Goal: Use online tool/utility: Use online tool/utility

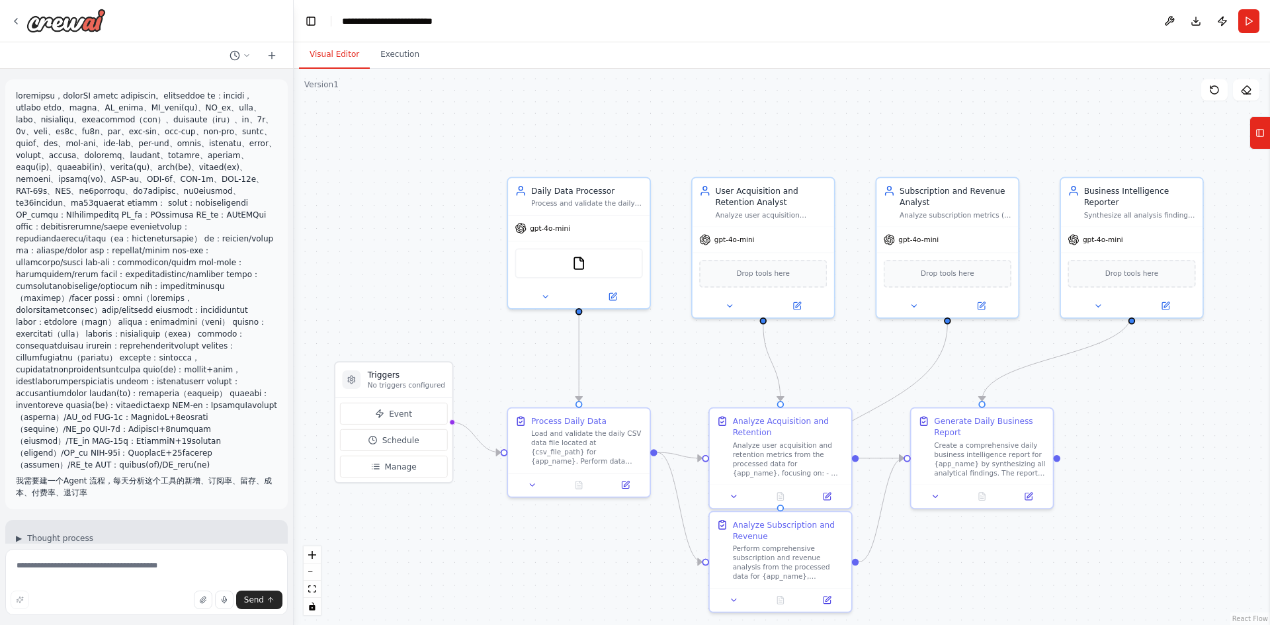
scroll to position [1899, 0]
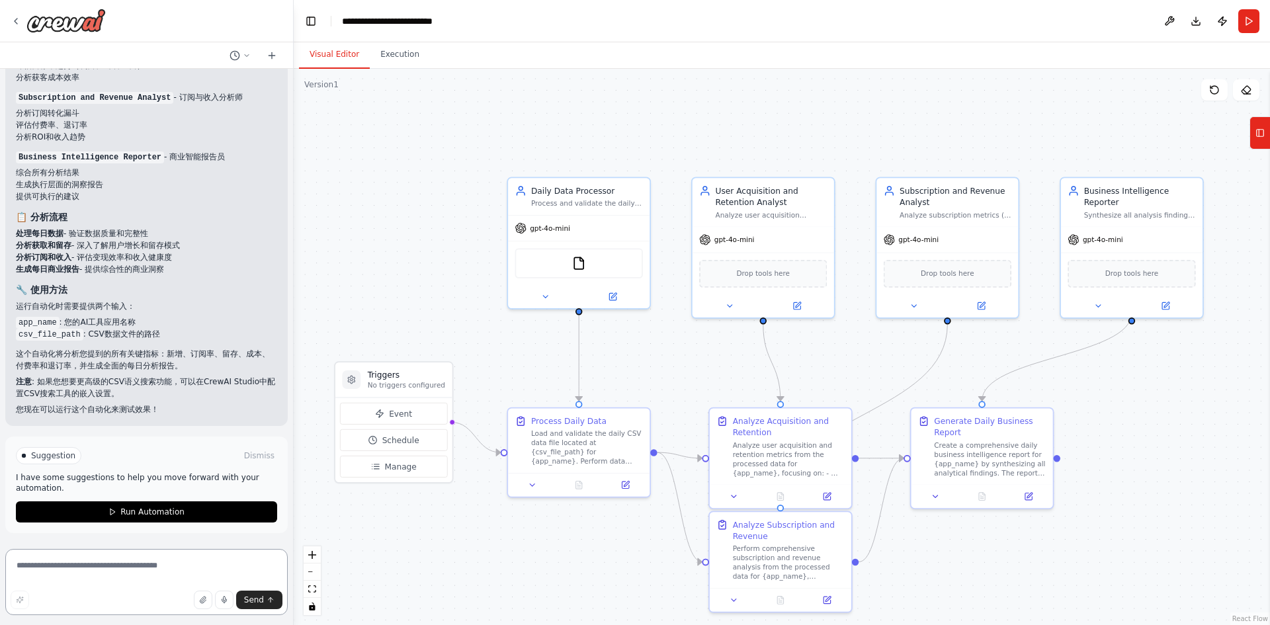
click at [77, 573] on textarea at bounding box center [146, 582] width 282 height 66
type textarea "*********"
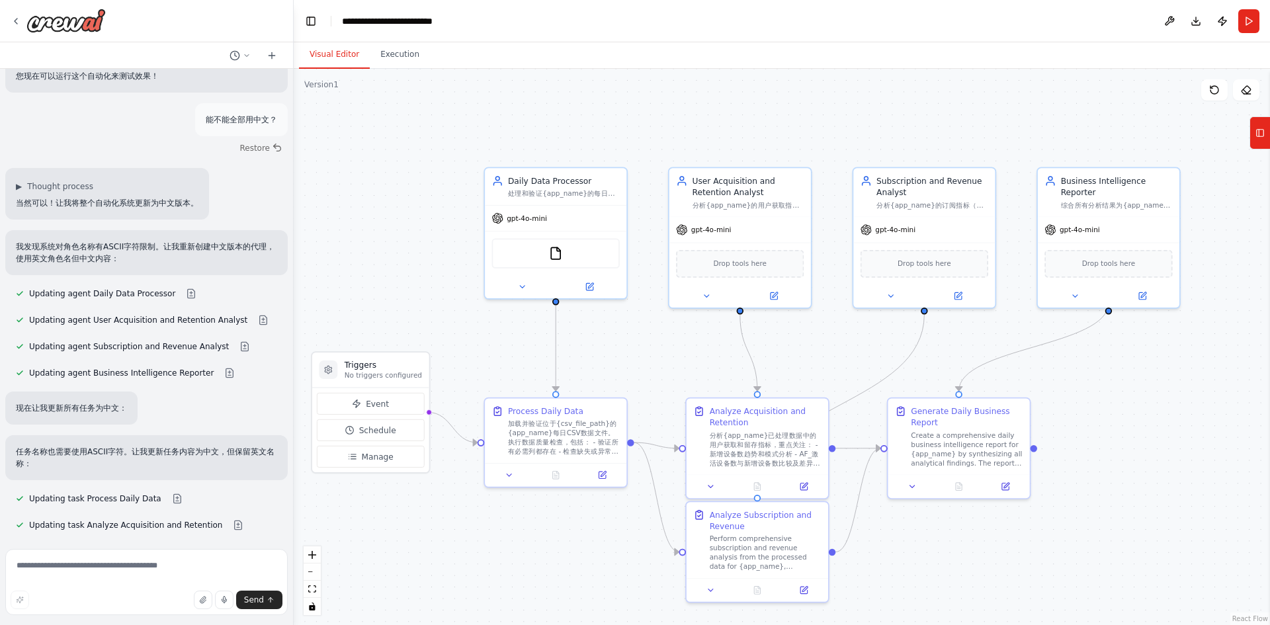
scroll to position [2258, 0]
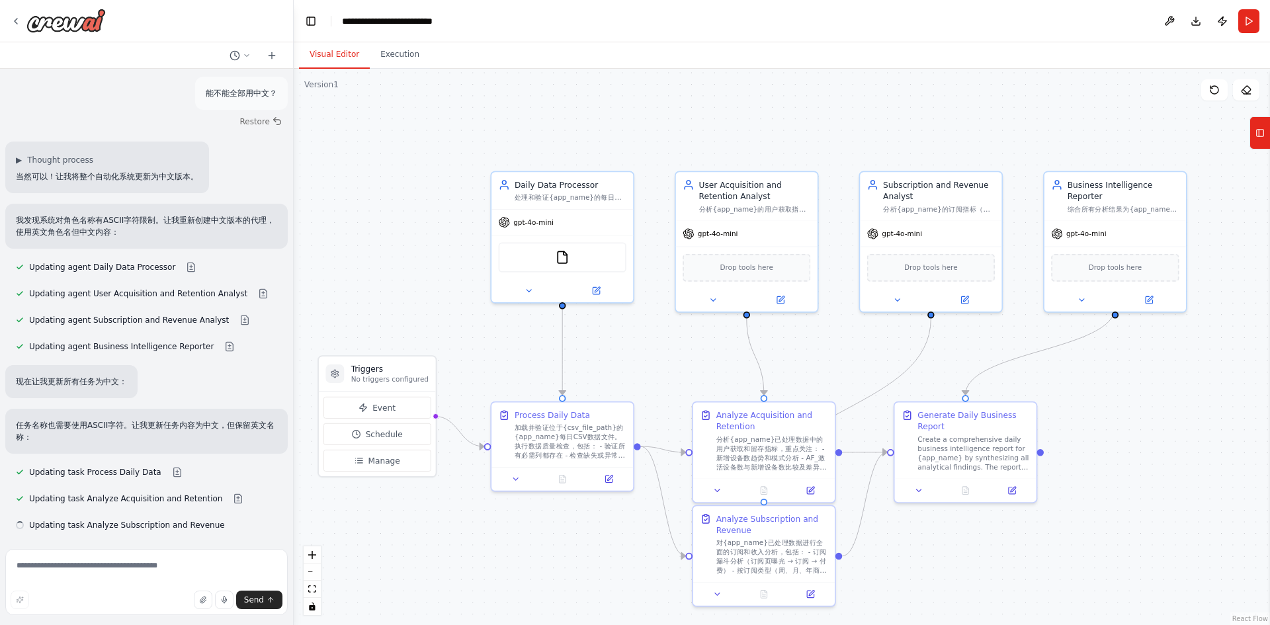
drag, startPoint x: 1173, startPoint y: 411, endPoint x: 1157, endPoint y: 405, distance: 17.6
click at [1157, 405] on div ".deletable-edge-delete-btn { width: 20px; height: 20px; border: 0px solid #ffff…" at bounding box center [782, 347] width 976 height 556
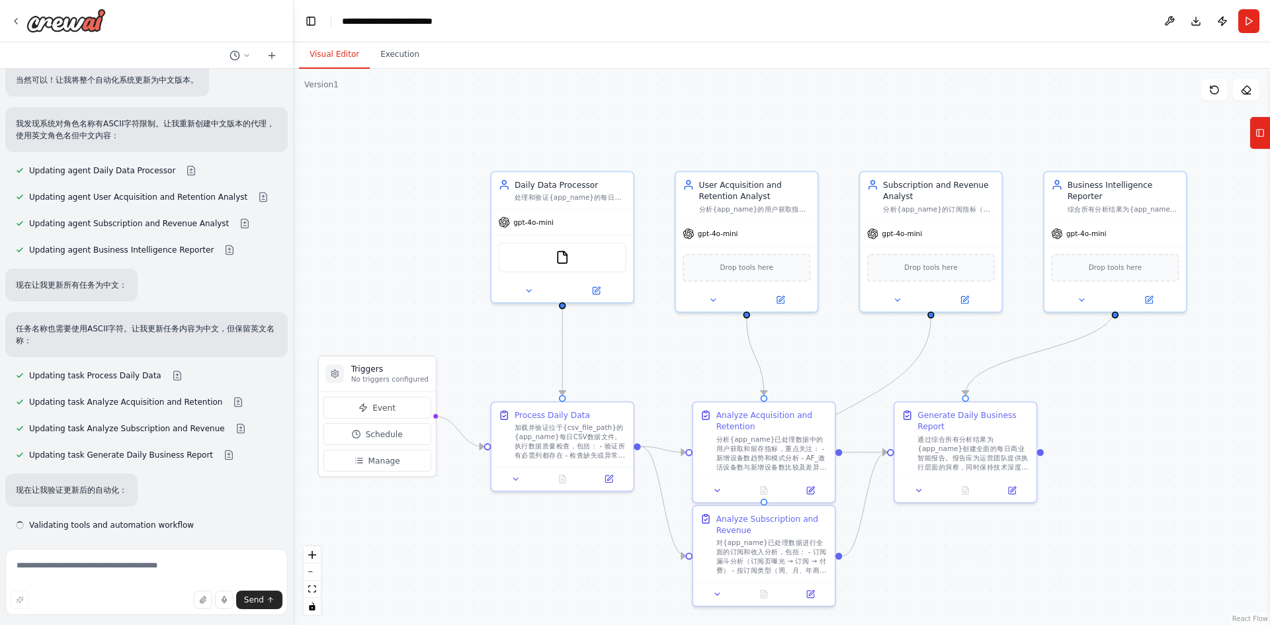
scroll to position [2355, 0]
click at [390, 462] on span "Manage" at bounding box center [384, 460] width 32 height 11
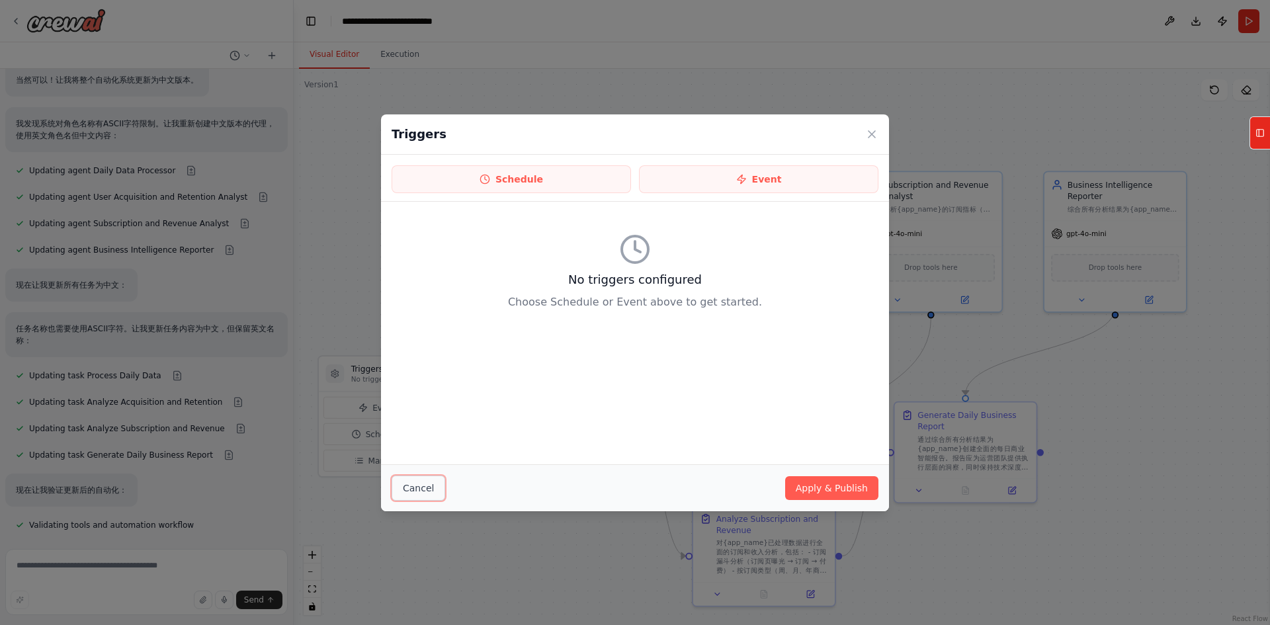
click at [431, 484] on button "Cancel" at bounding box center [419, 488] width 54 height 25
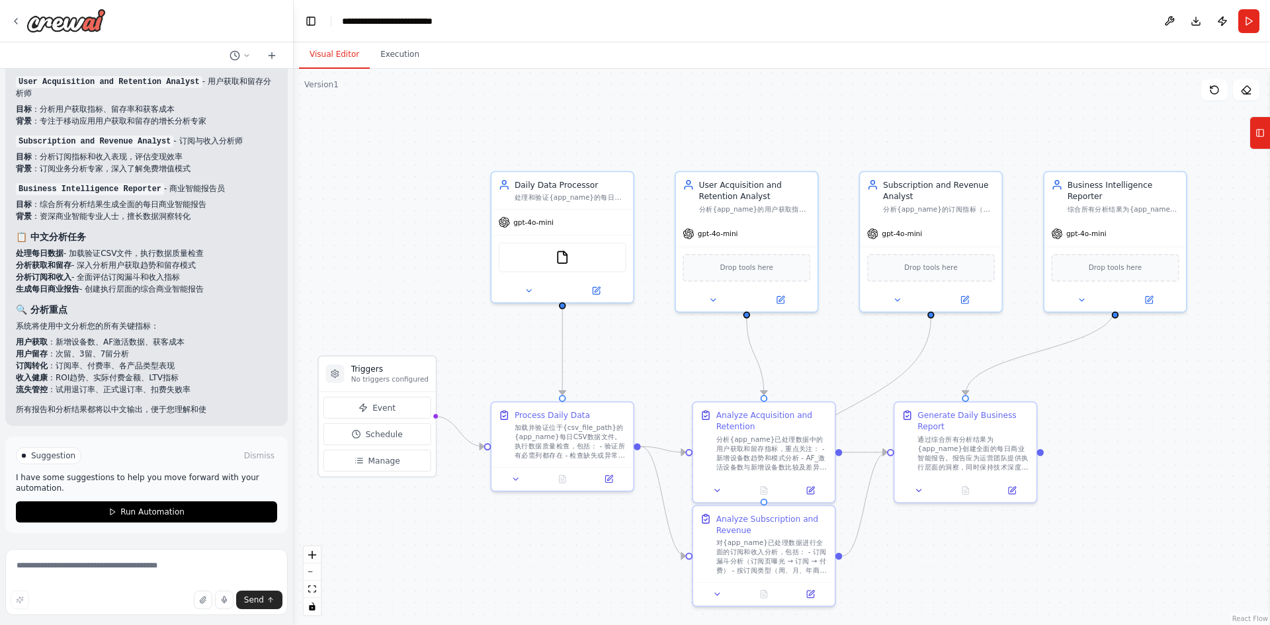
scroll to position [2954, 0]
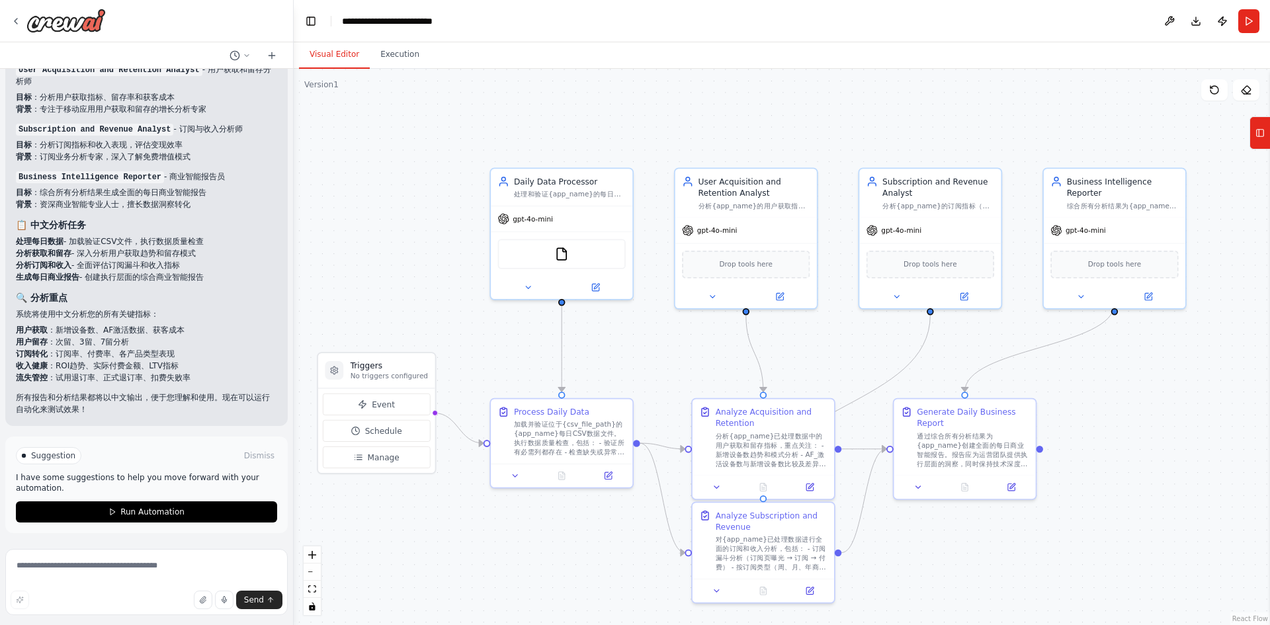
click at [1157, 410] on div ".deletable-edge-delete-btn { width: 20px; height: 20px; border: 0px solid #ffff…" at bounding box center [782, 347] width 976 height 556
click at [439, 110] on div ".deletable-edge-delete-btn { width: 20px; height: 20px; border: 0px solid #ffff…" at bounding box center [782, 347] width 976 height 556
click at [1198, 23] on button "Download" at bounding box center [1195, 21] width 21 height 24
click at [1214, 338] on div ".deletable-edge-delete-btn { width: 20px; height: 20px; border: 0px solid #ffff…" at bounding box center [782, 347] width 976 height 556
click at [95, 569] on textarea at bounding box center [146, 582] width 282 height 66
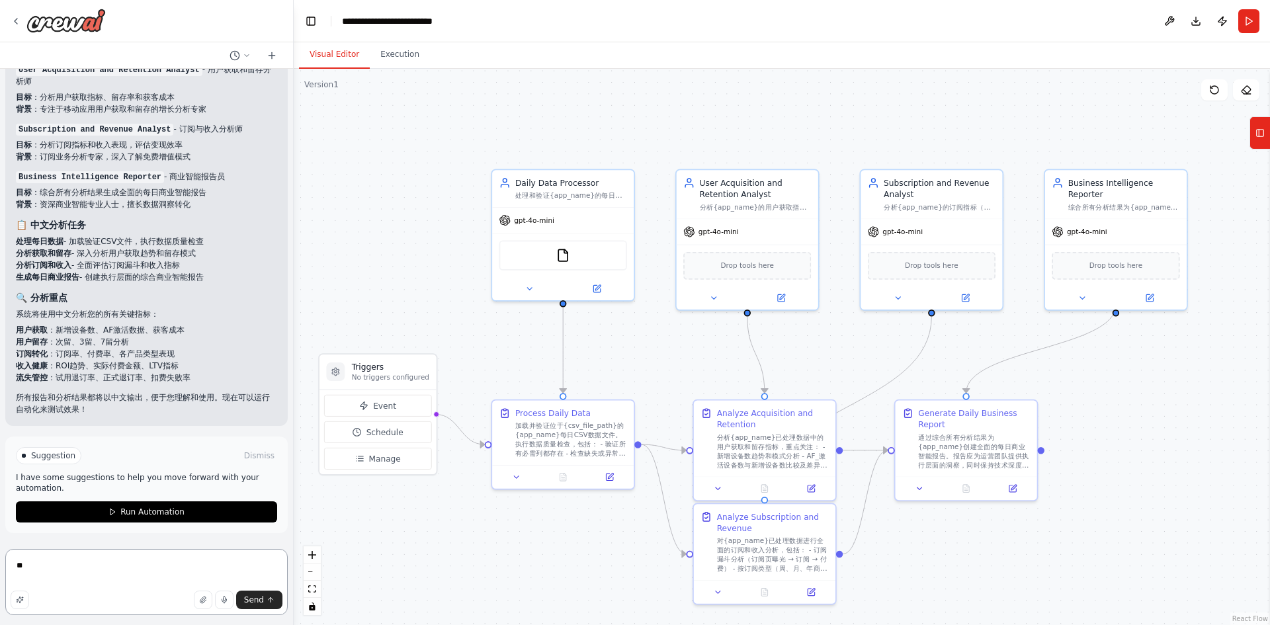
type textarea "*"
type textarea "**********"
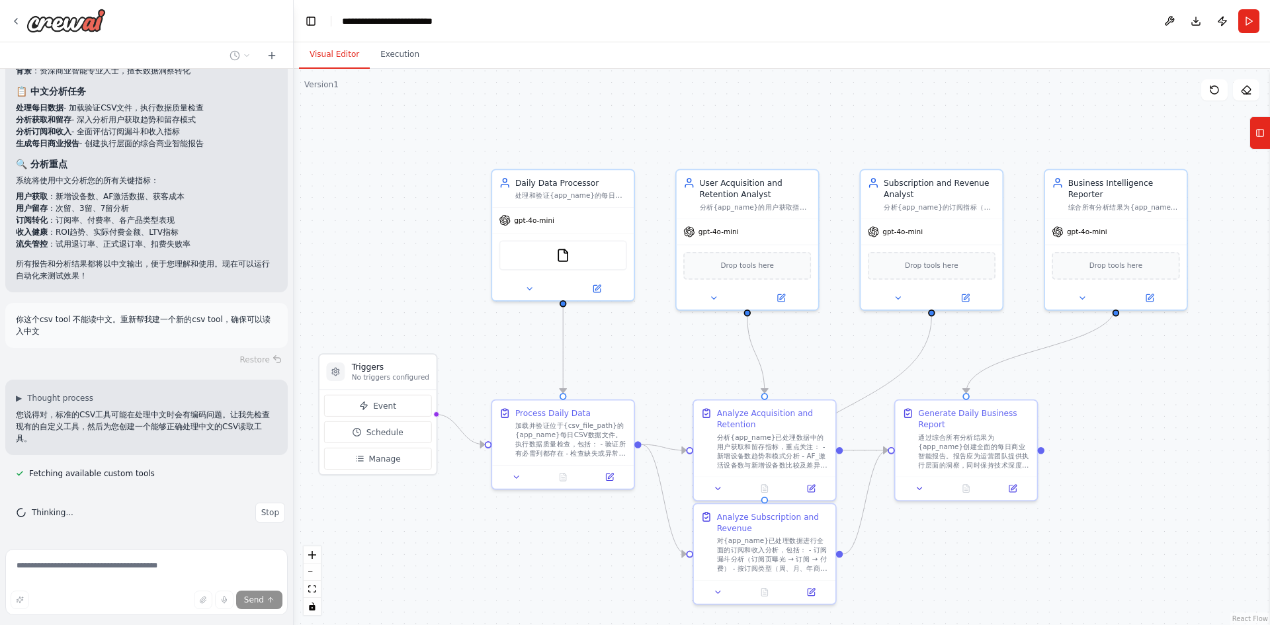
scroll to position [3120, 0]
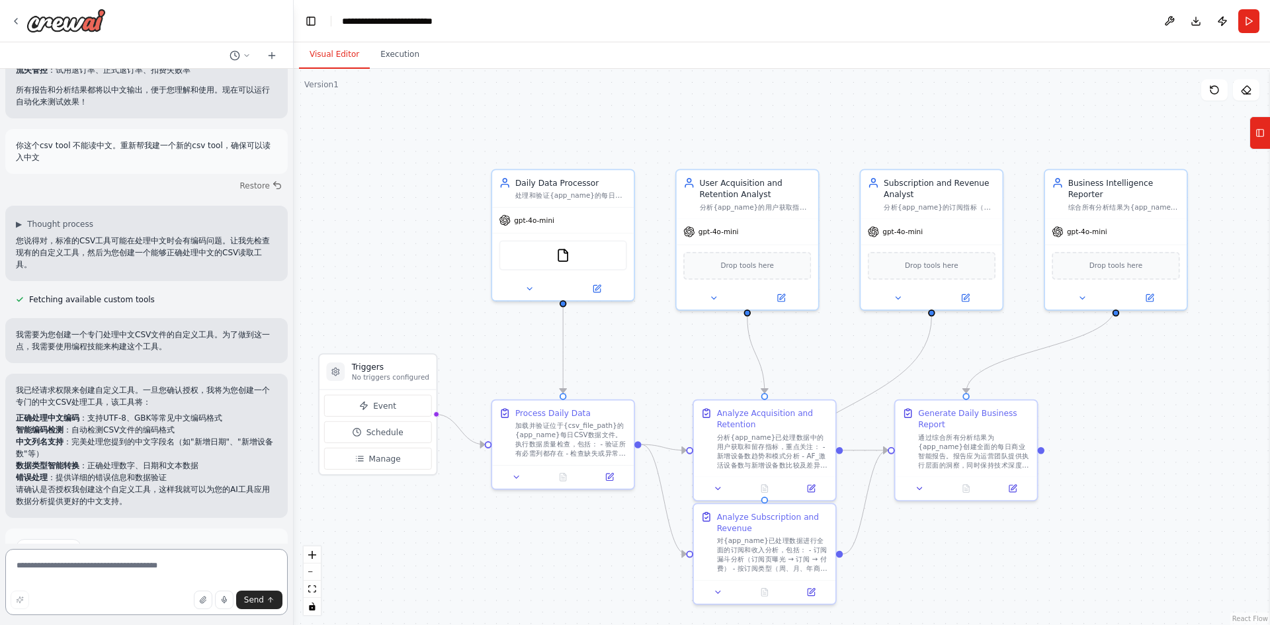
click at [289, 486] on div at bounding box center [290, 312] width 5 height 625
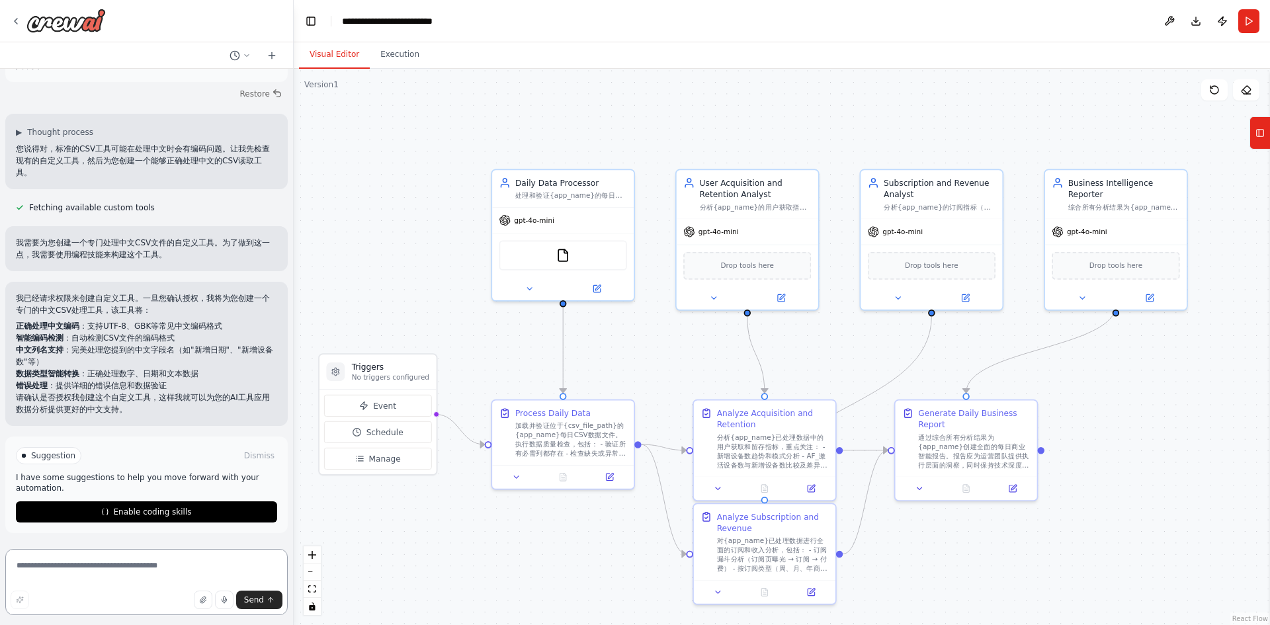
scroll to position [3354, 0]
click at [125, 516] on span "Enable coding skills" at bounding box center [152, 512] width 78 height 11
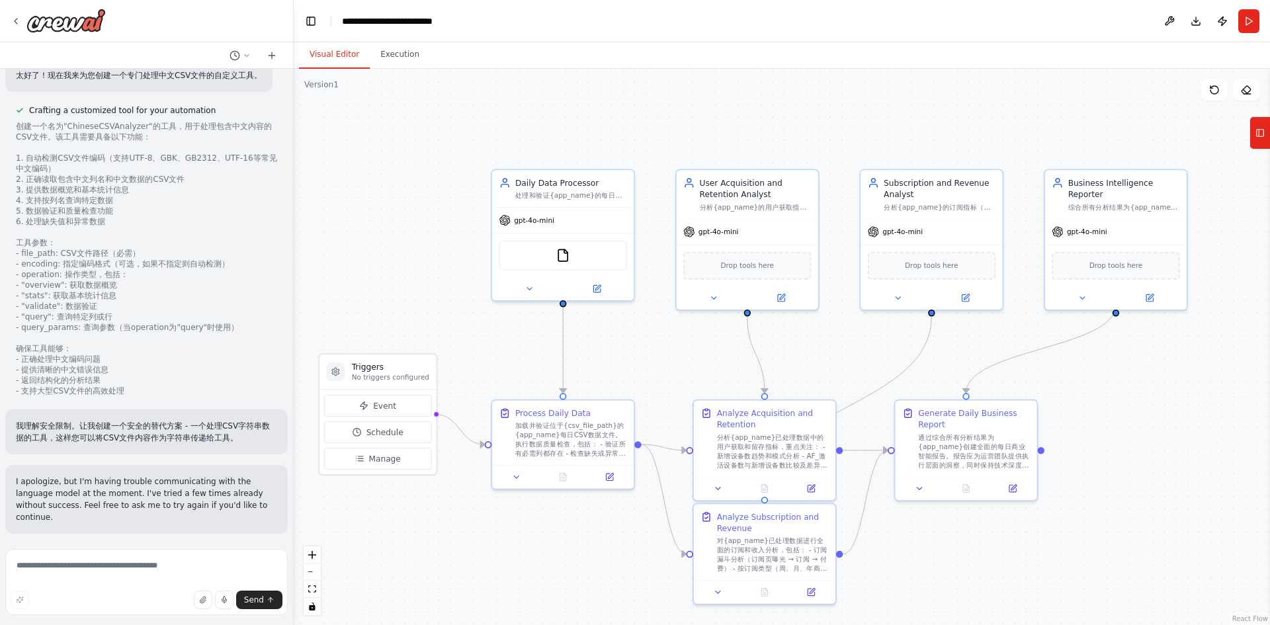
scroll to position [3606, 0]
click at [561, 259] on img at bounding box center [563, 253] width 14 height 14
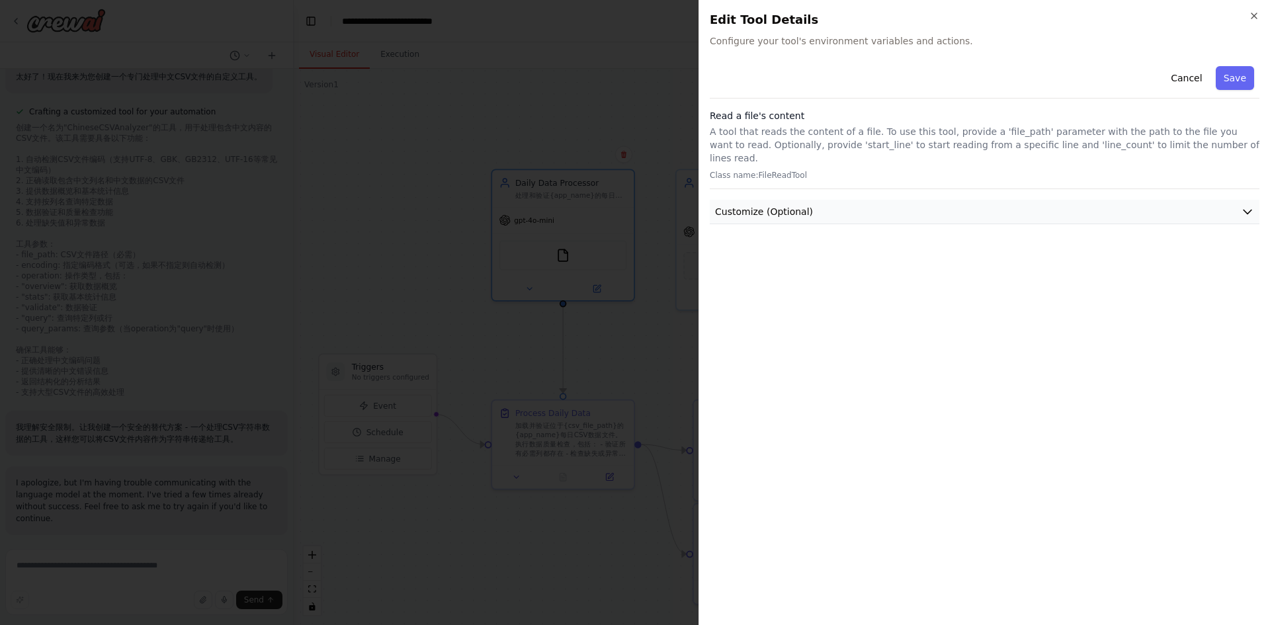
click at [780, 205] on span "Customize (Optional)" at bounding box center [764, 211] width 98 height 13
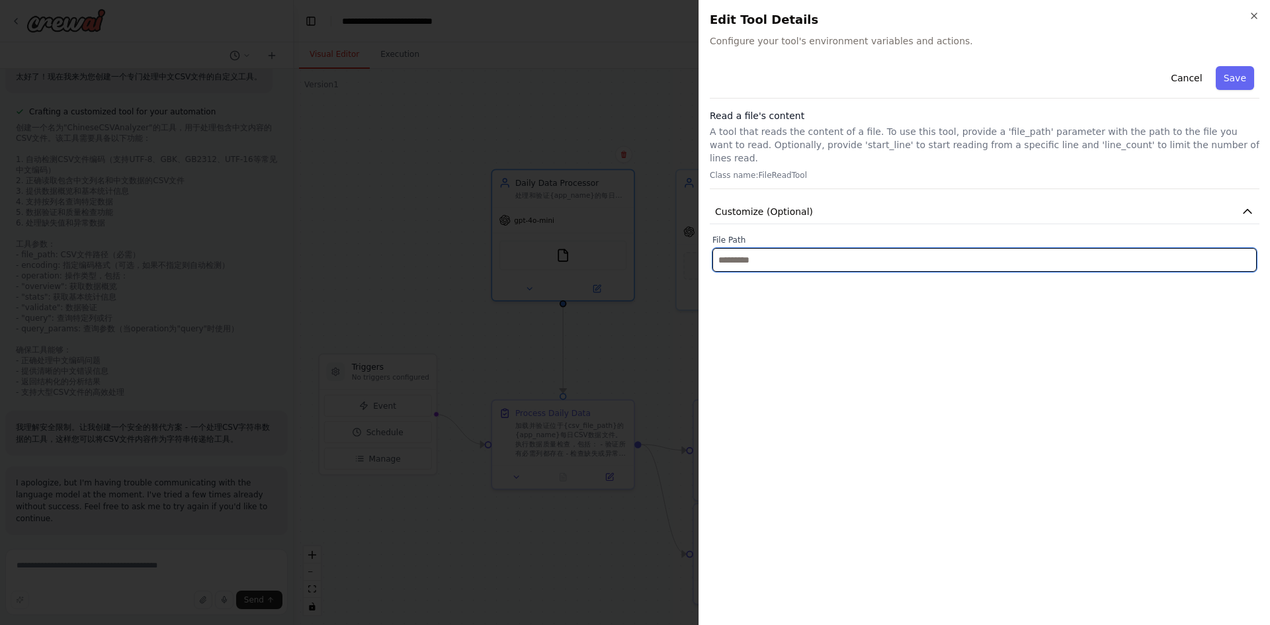
click at [775, 254] on input "text" at bounding box center [984, 260] width 544 height 24
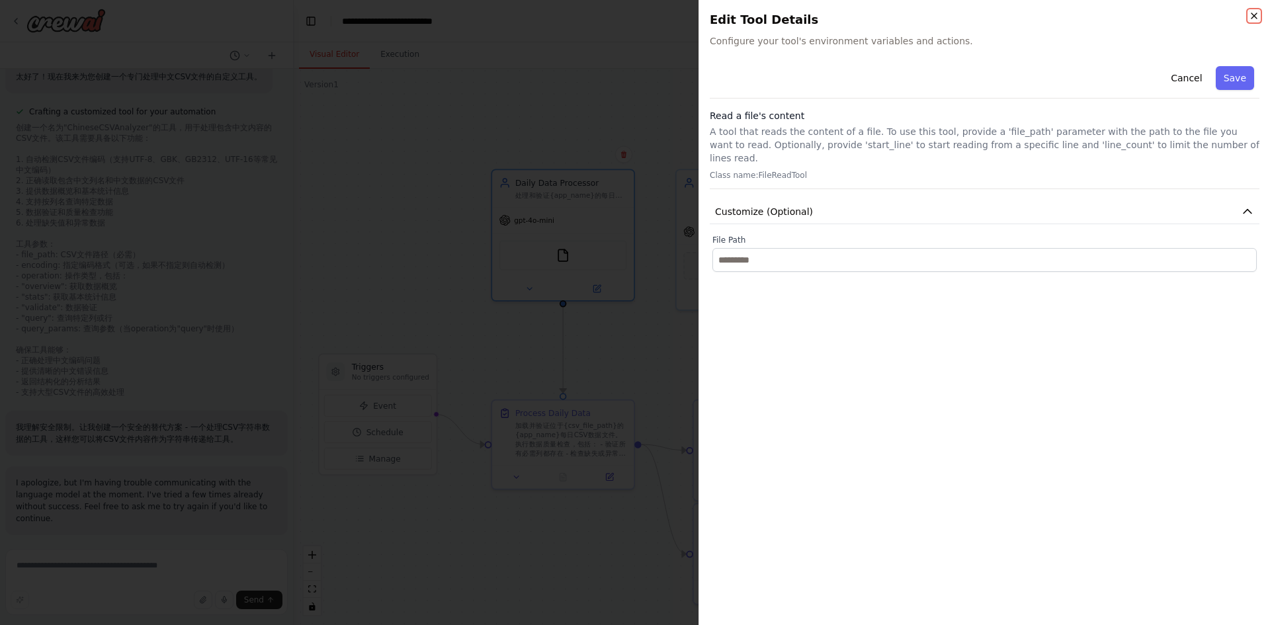
click at [1253, 18] on icon "button" at bounding box center [1254, 16] width 11 height 11
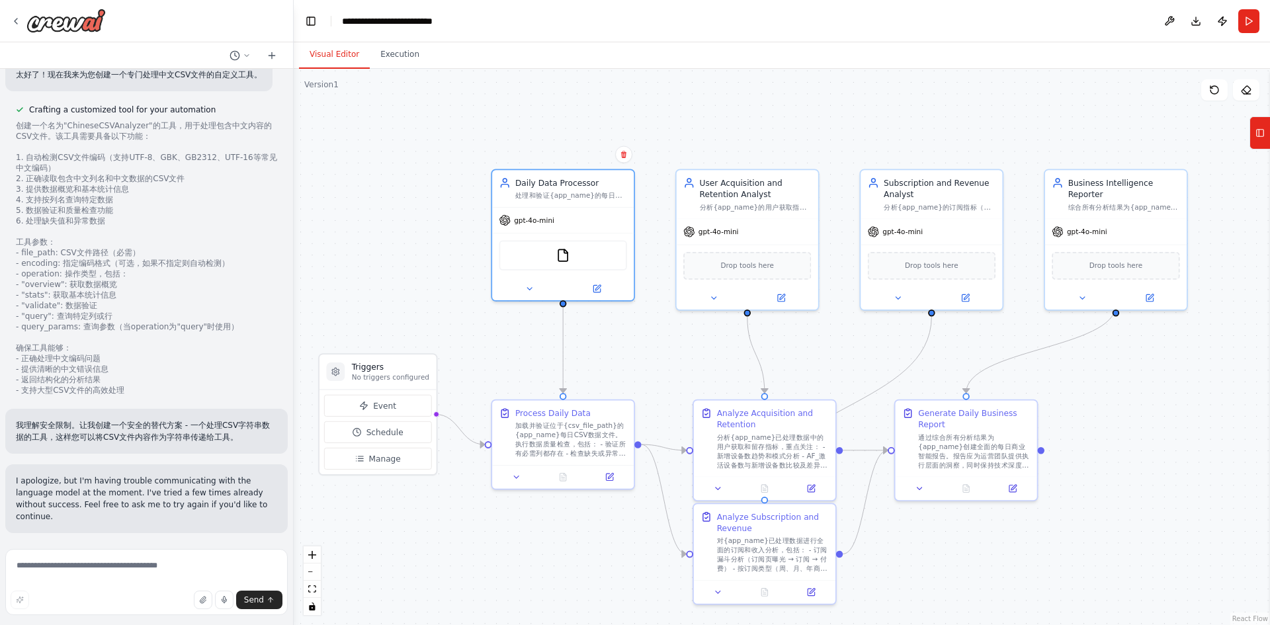
scroll to position [3739, 0]
click at [87, 567] on textarea at bounding box center [146, 582] width 282 height 66
type textarea "*********"
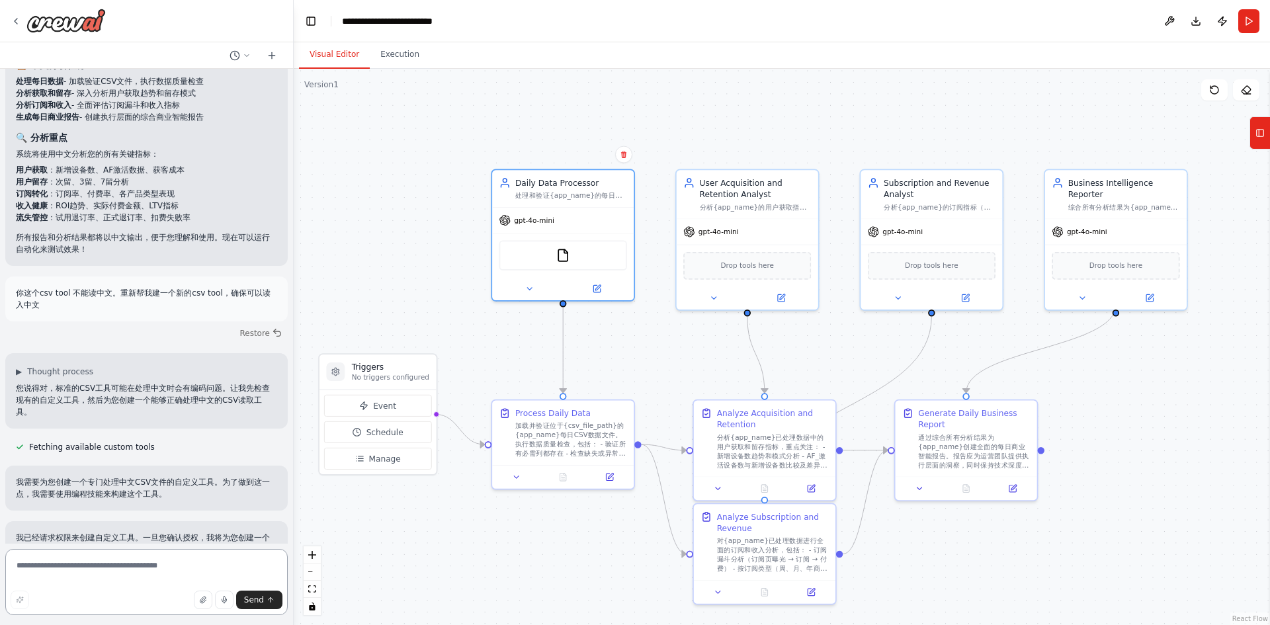
scroll to position [3094, 0]
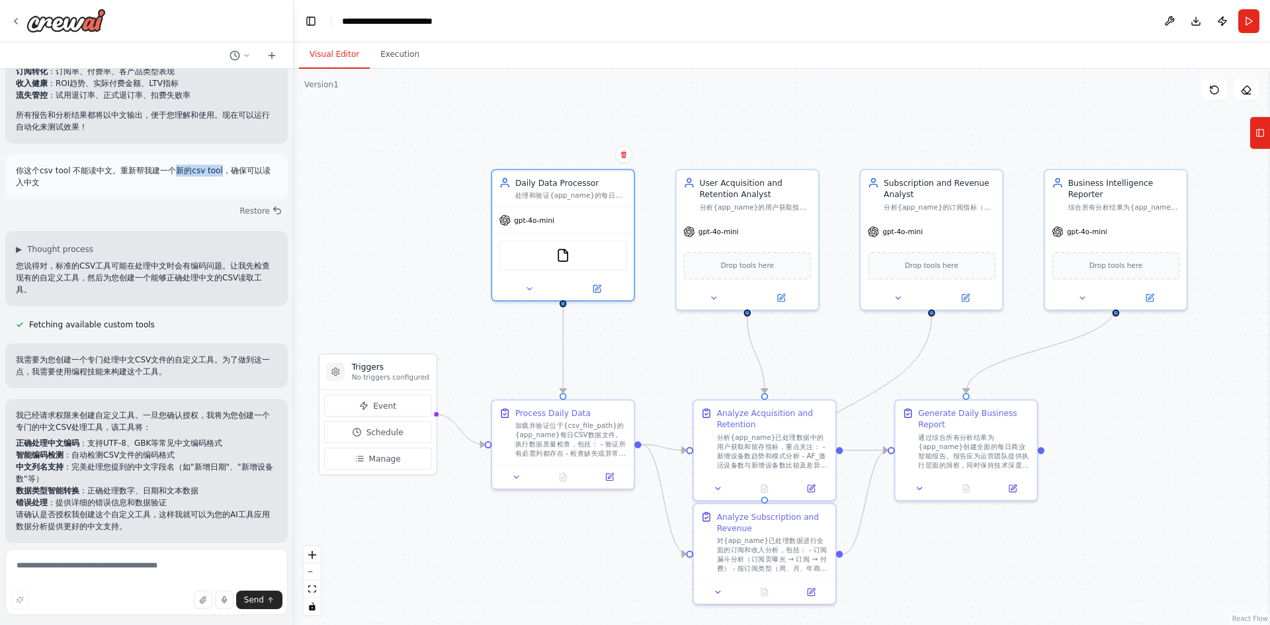
drag, startPoint x: 171, startPoint y: 314, endPoint x: 216, endPoint y: 317, distance: 45.7
click at [216, 188] on p "你这个csv tool 不能读中文。重新帮我建一个新的csv tool，确保可以读入中文" at bounding box center [146, 177] width 261 height 24
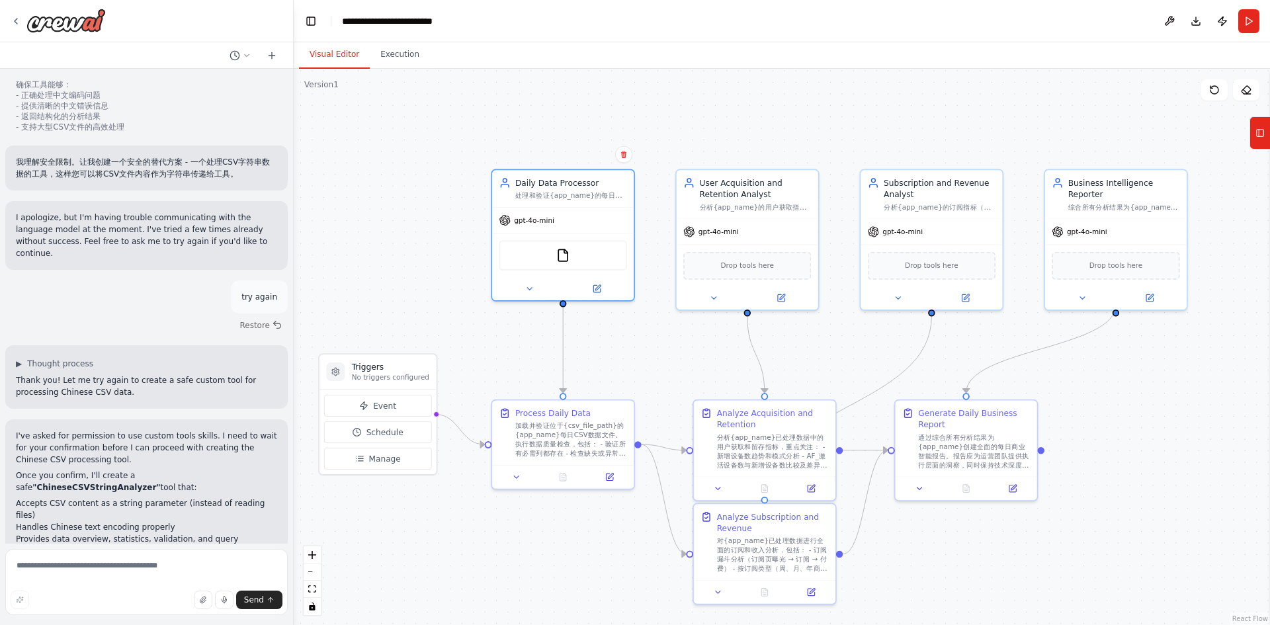
scroll to position [4175, 0]
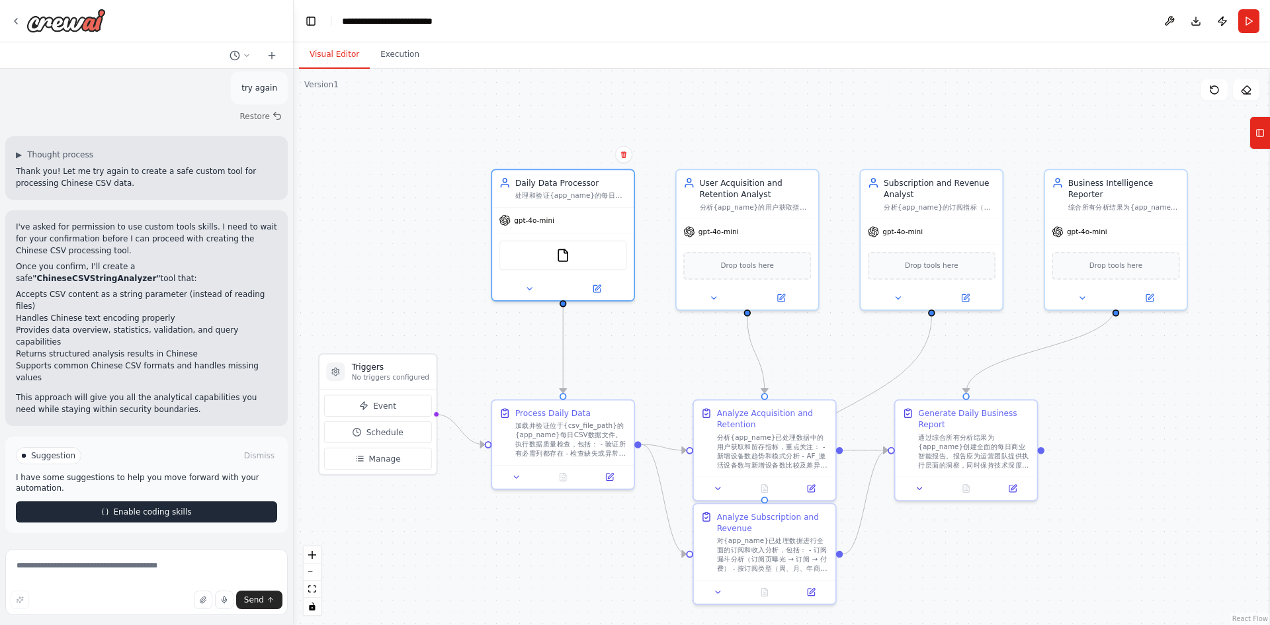
click at [142, 516] on span "Enable coding skills" at bounding box center [152, 512] width 78 height 11
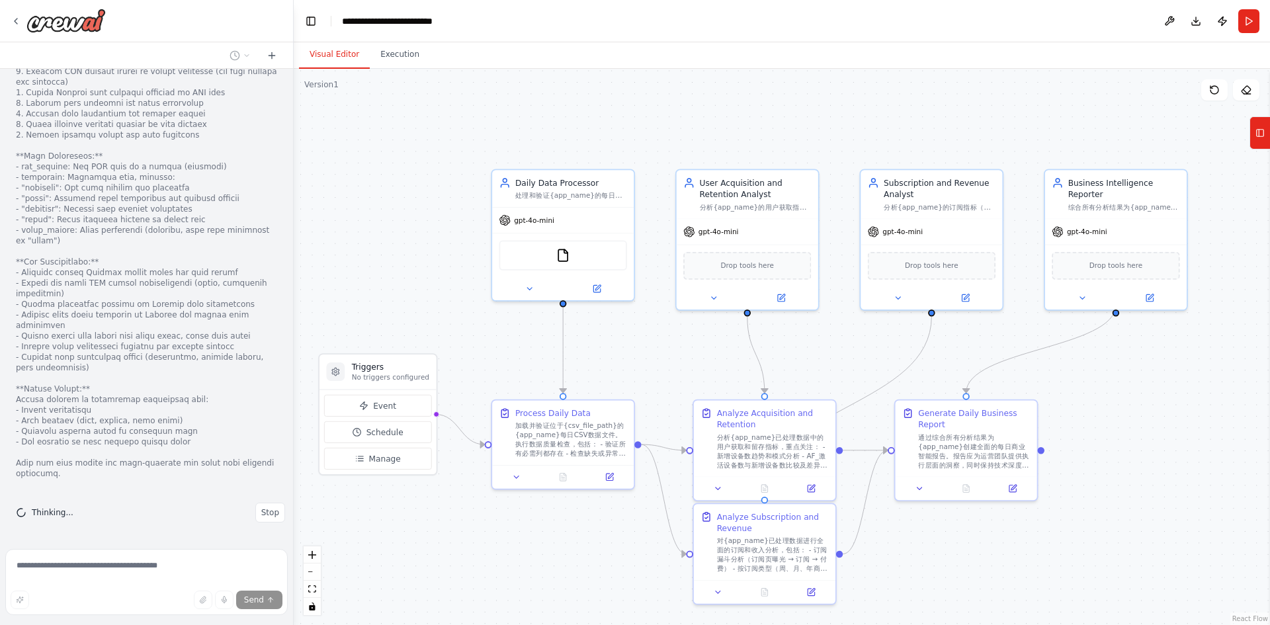
scroll to position [4670, 0]
click at [556, 259] on img at bounding box center [563, 253] width 14 height 14
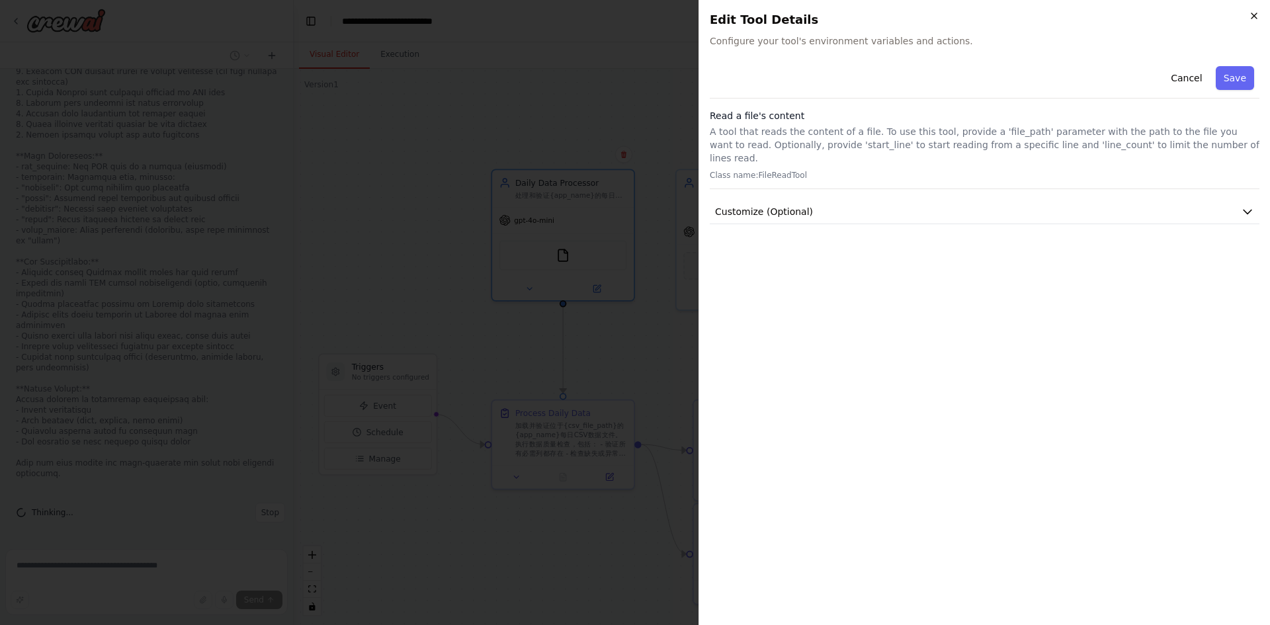
click at [1253, 17] on icon "button" at bounding box center [1253, 15] width 5 height 5
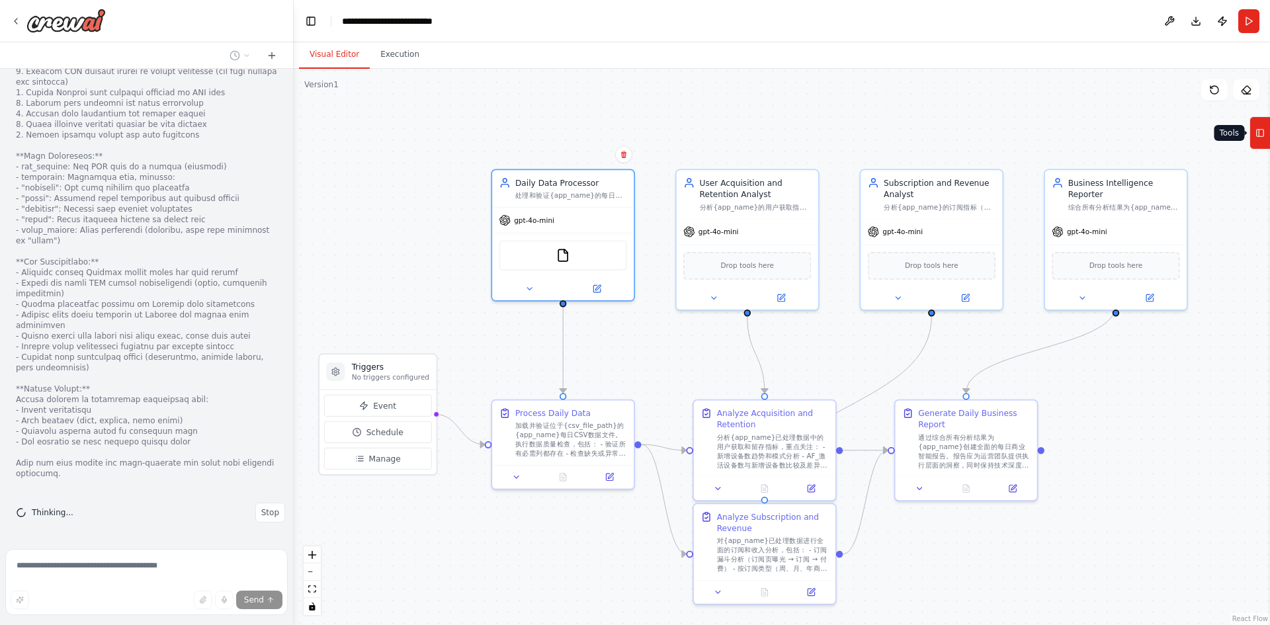
click at [1259, 132] on icon at bounding box center [1259, 132] width 9 height 21
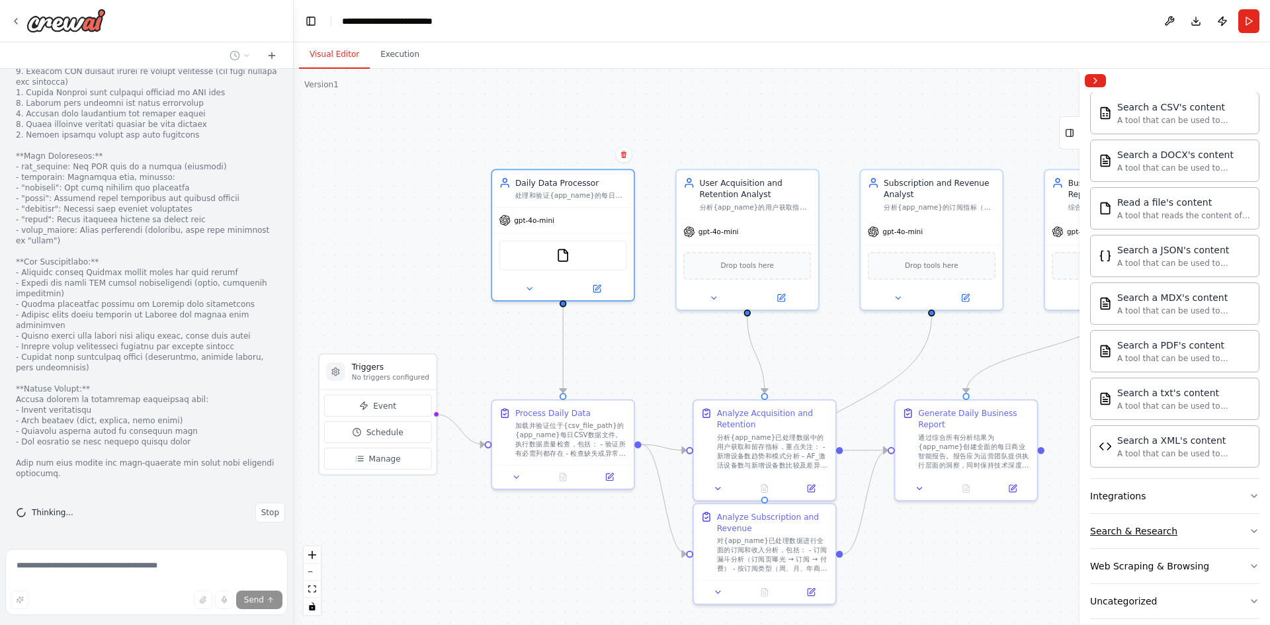
scroll to position [311, 0]
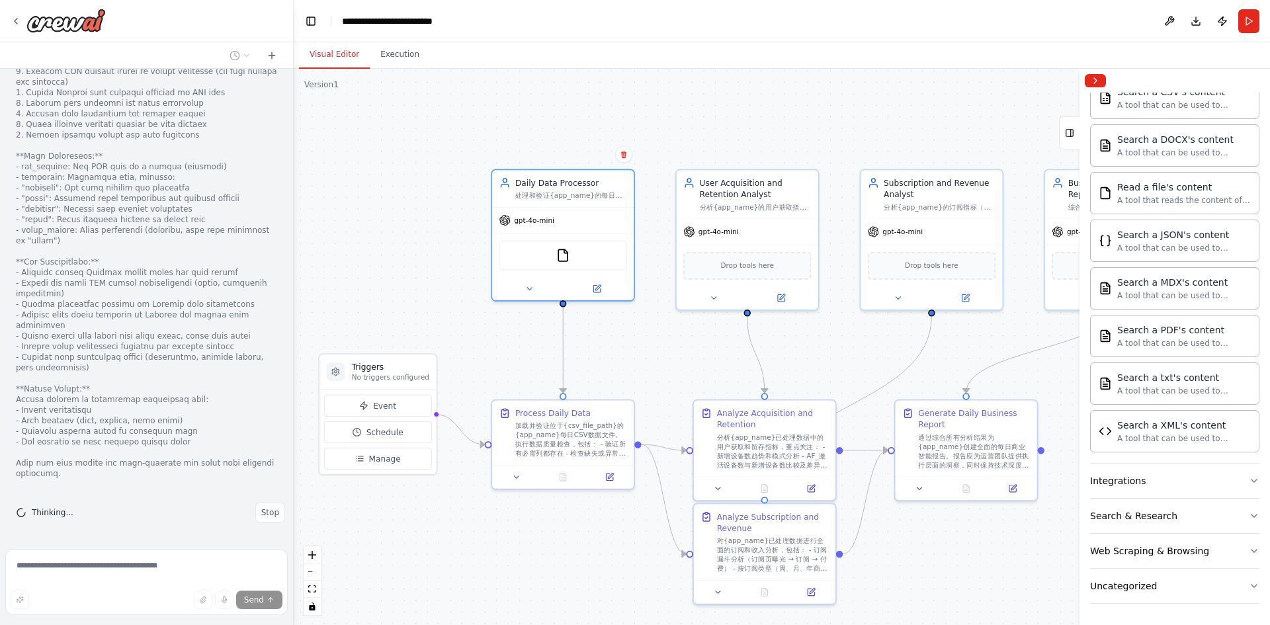
click at [809, 25] on header "**********" at bounding box center [782, 21] width 976 height 42
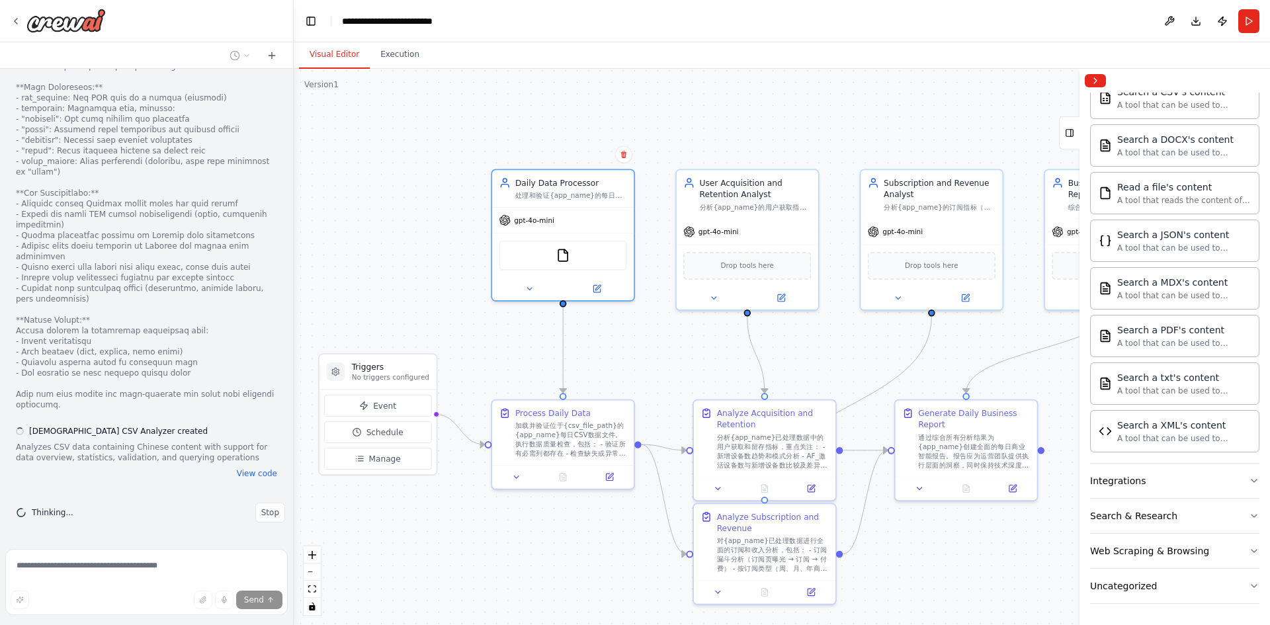
scroll to position [4739, 0]
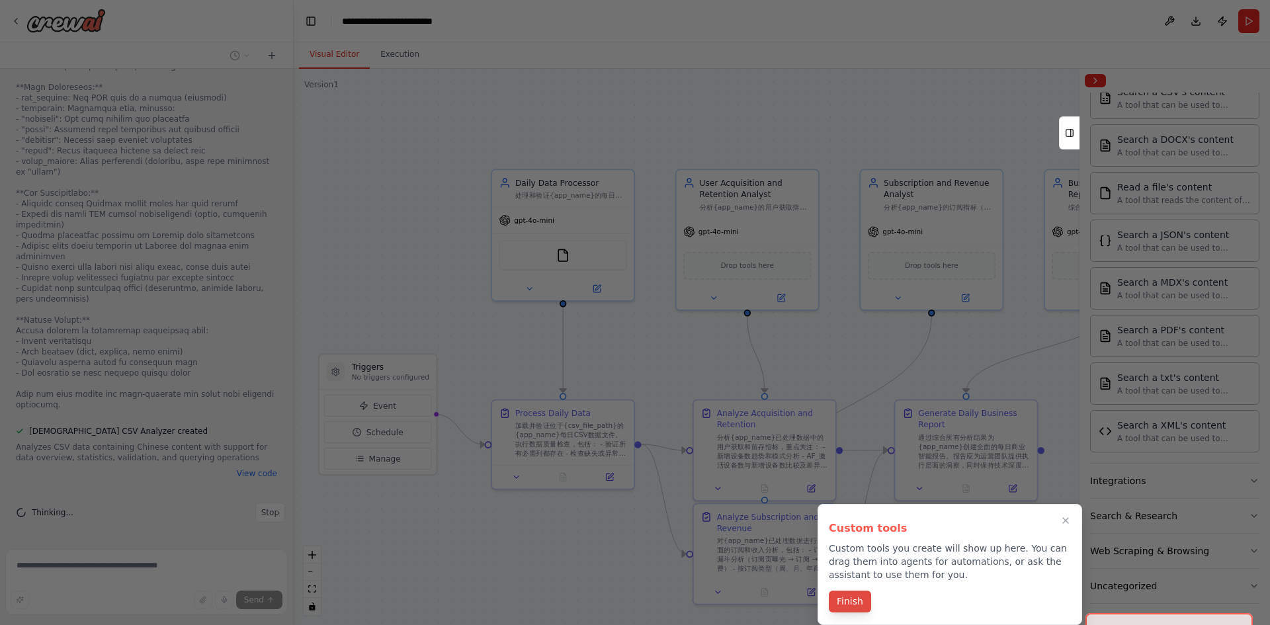
click at [856, 604] on button "Finish" at bounding box center [850, 602] width 42 height 22
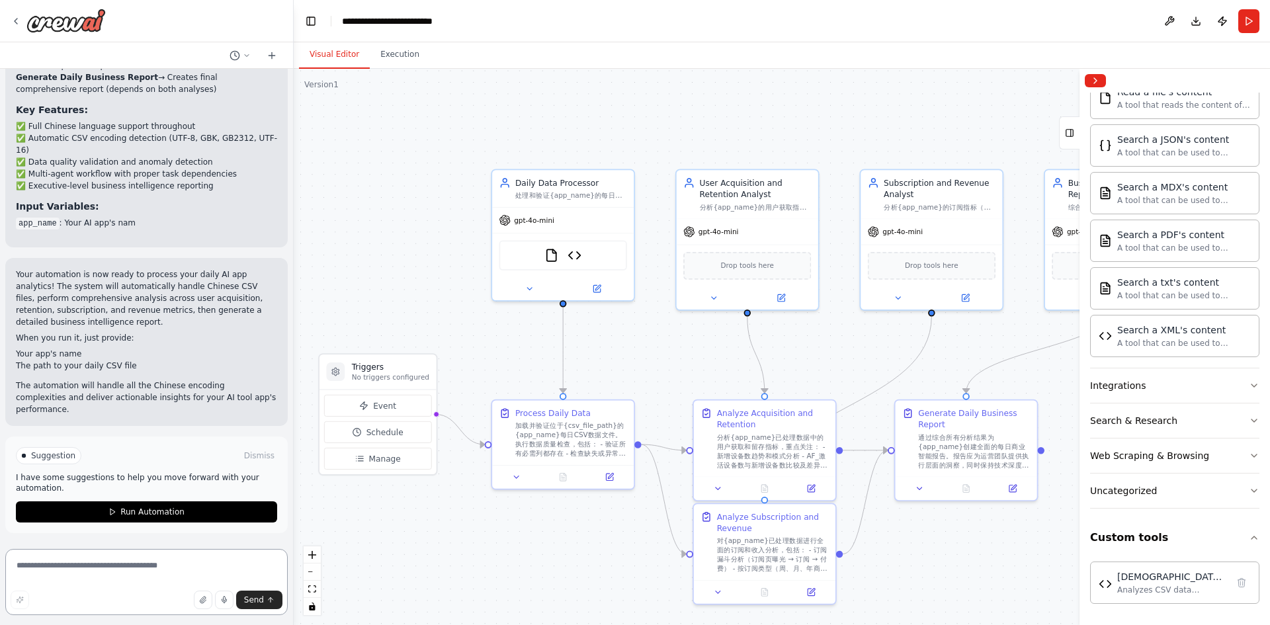
scroll to position [5896, 0]
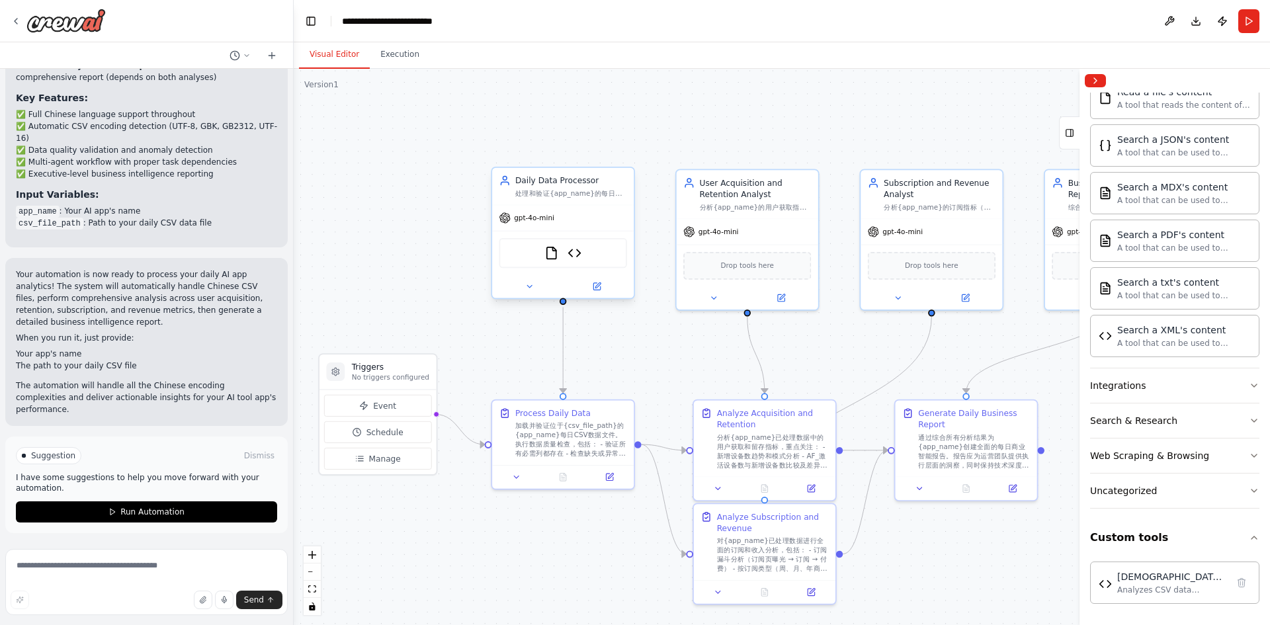
click at [585, 260] on div "FileReadTool Chinese CSV Analyzer" at bounding box center [563, 253] width 128 height 30
click at [550, 255] on img at bounding box center [551, 253] width 14 height 14
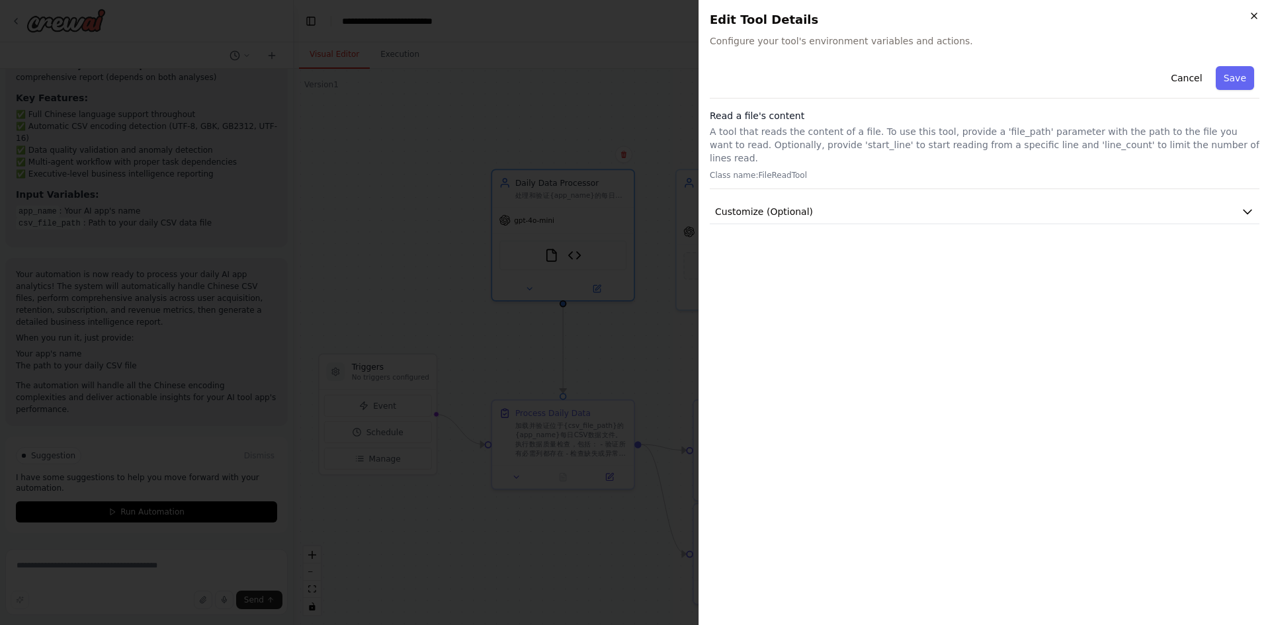
click at [1252, 13] on icon "button" at bounding box center [1254, 16] width 11 height 11
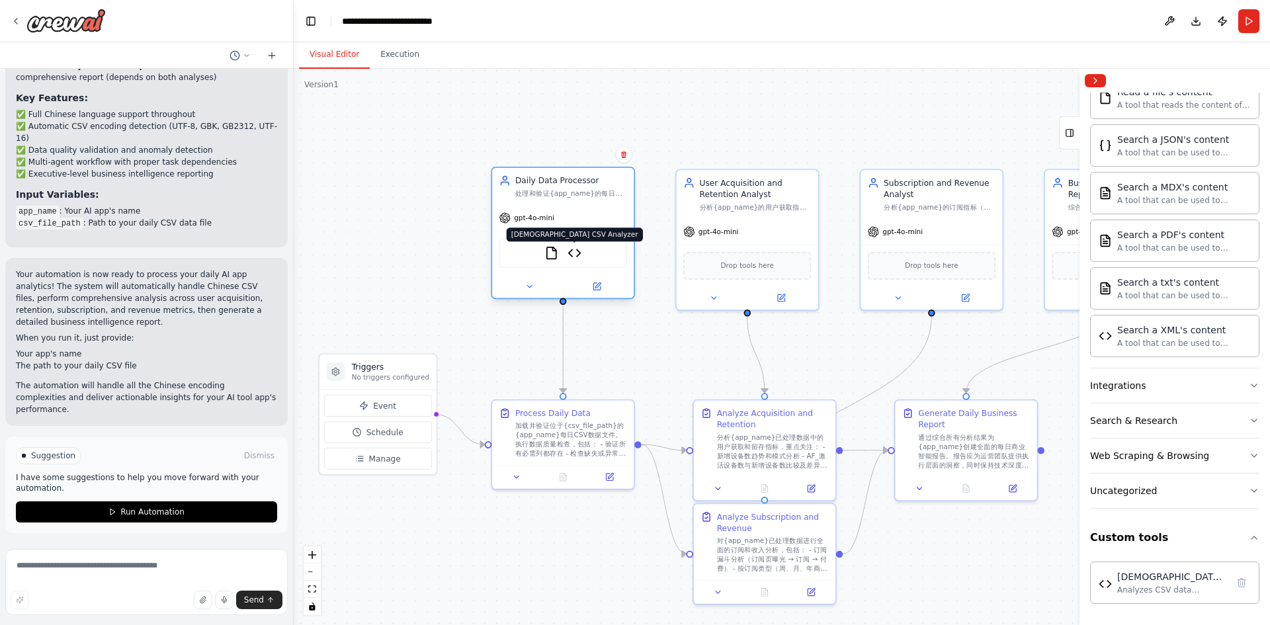
click at [573, 255] on img at bounding box center [574, 253] width 14 height 14
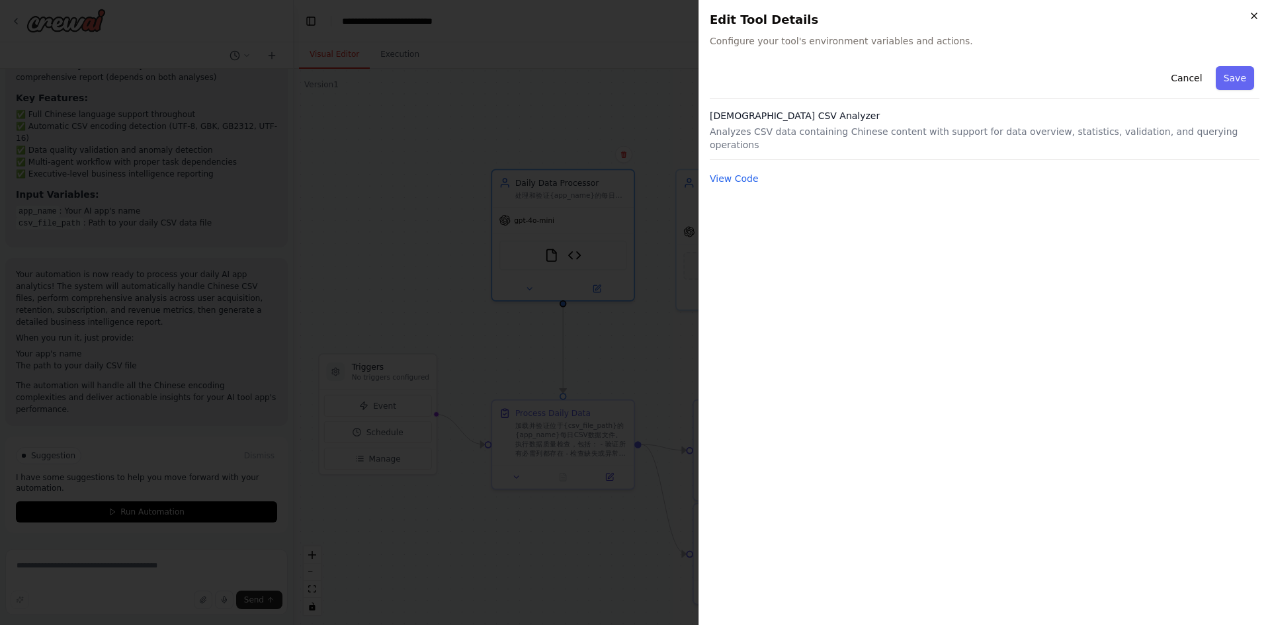
click at [1257, 13] on icon "button" at bounding box center [1253, 15] width 5 height 5
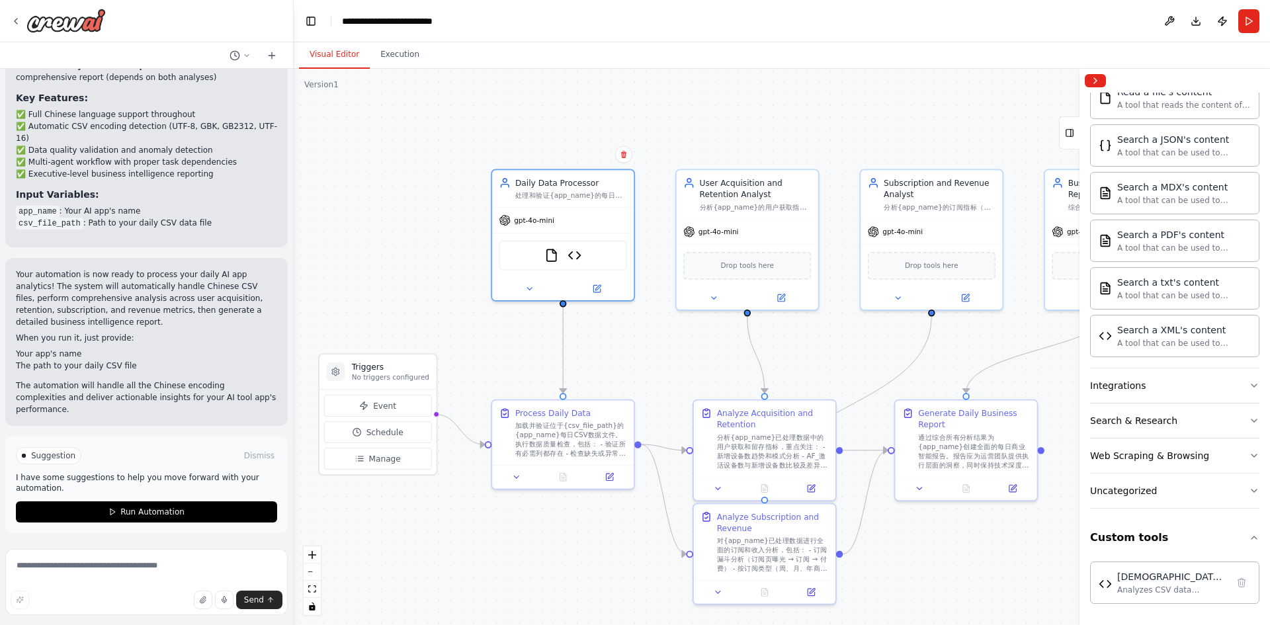
click at [968, 117] on div ".deletable-edge-delete-btn { width: 20px; height: 20px; border: 0px solid #ffff…" at bounding box center [782, 347] width 976 height 556
click at [1097, 80] on button "Collapse right sidebar" at bounding box center [1095, 80] width 21 height 13
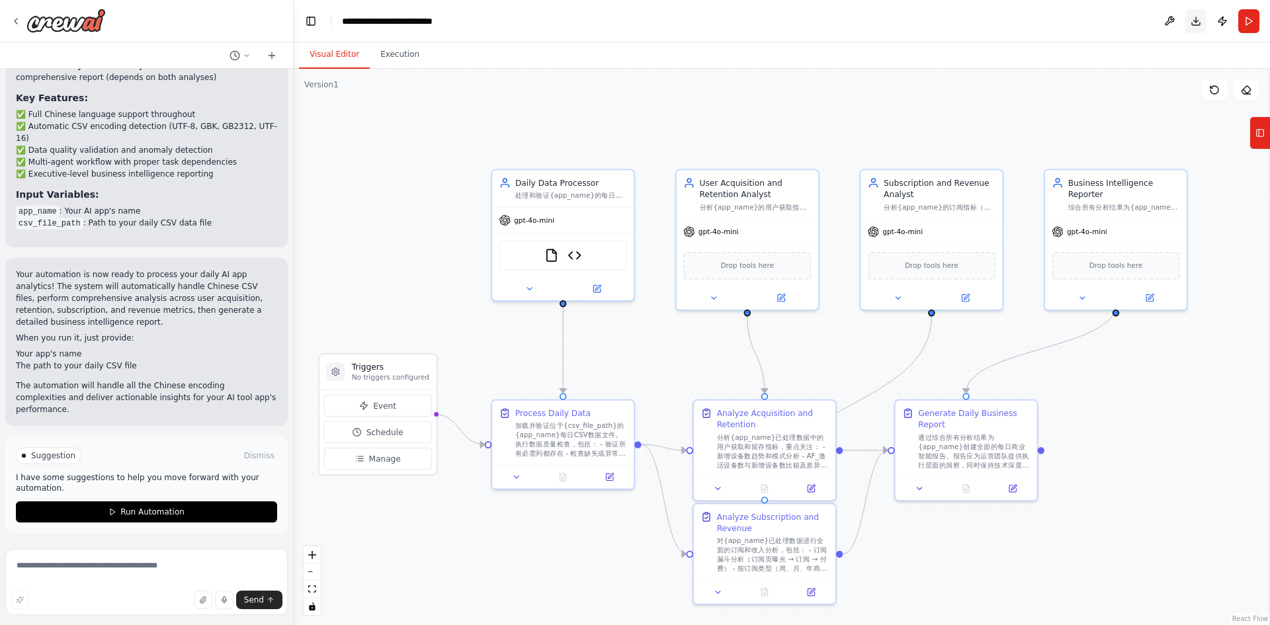
click at [1197, 24] on button "Download" at bounding box center [1195, 21] width 21 height 24
click at [551, 257] on img at bounding box center [551, 253] width 14 height 14
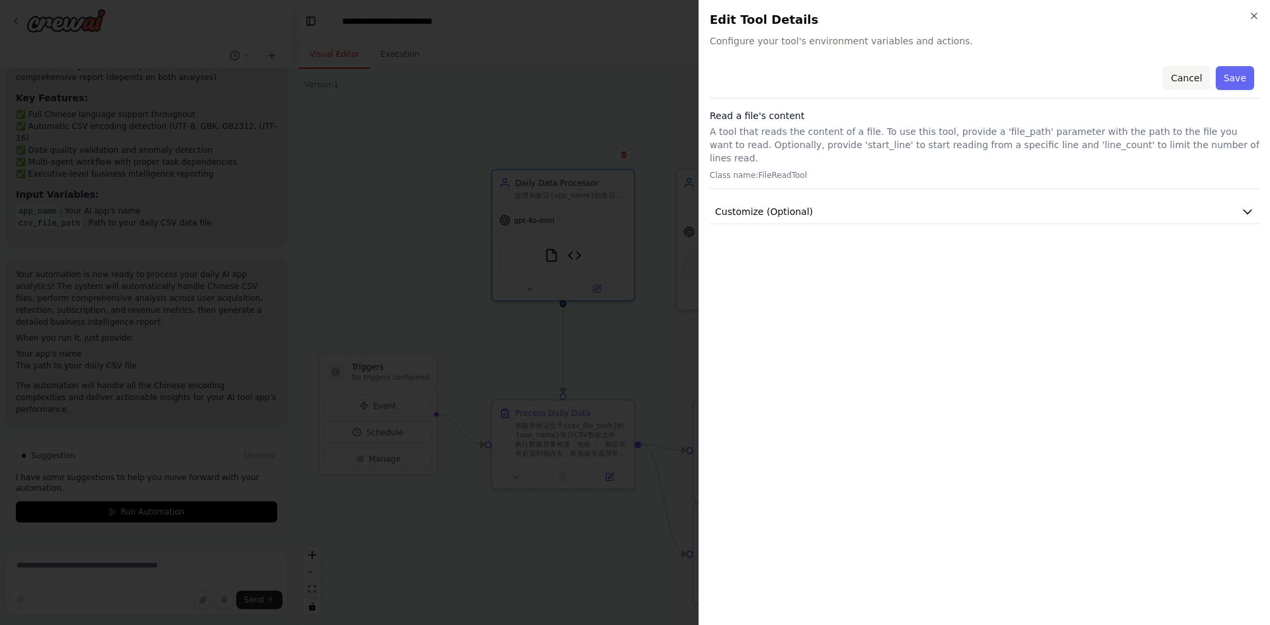
click at [1192, 79] on button "Cancel" at bounding box center [1186, 78] width 47 height 24
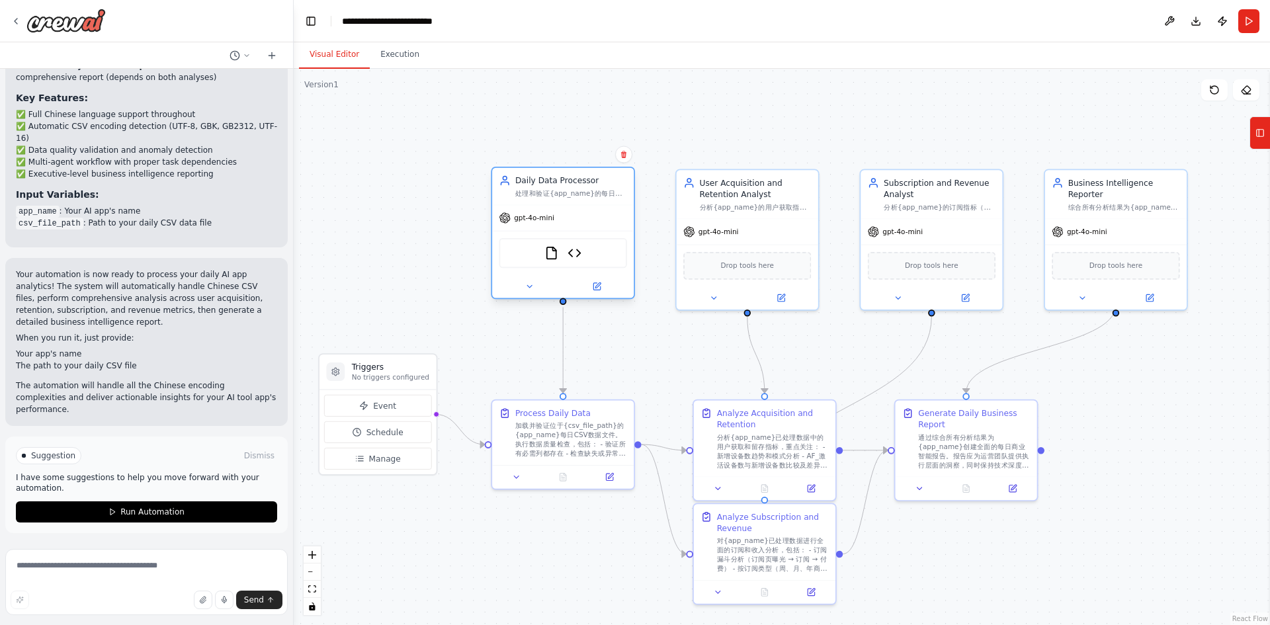
click at [604, 261] on div "FileReadTool Chinese CSV Analyzer" at bounding box center [563, 253] width 128 height 30
click at [598, 285] on icon at bounding box center [597, 284] width 5 height 5
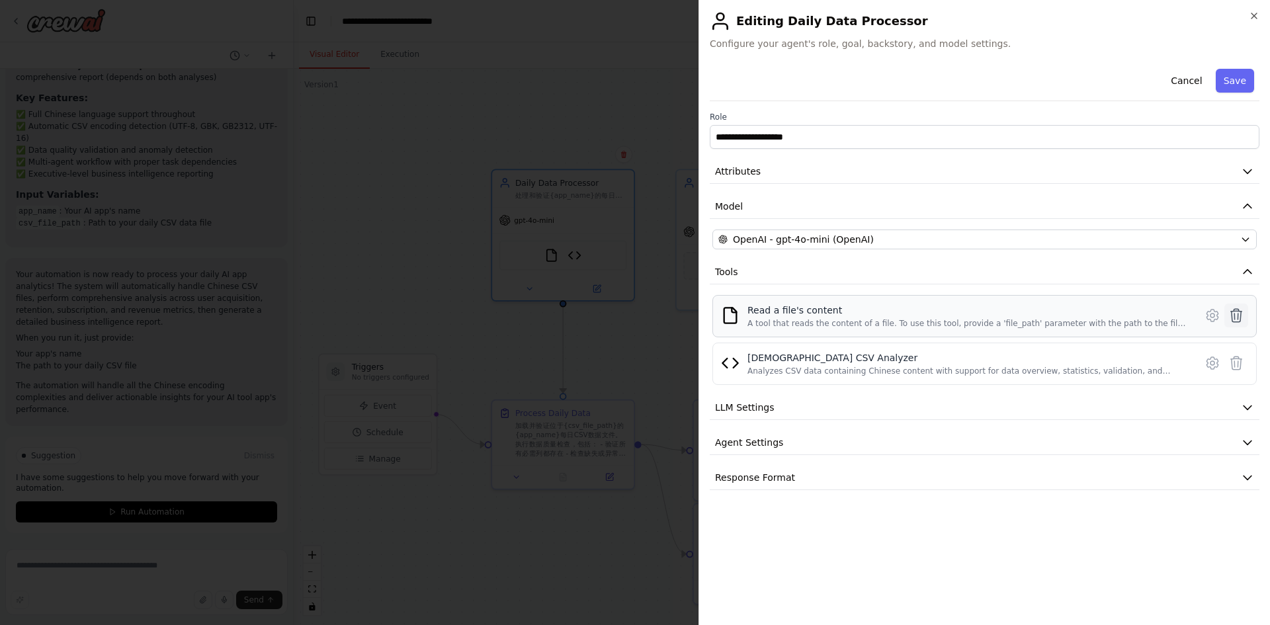
click at [1239, 319] on icon at bounding box center [1236, 316] width 16 height 16
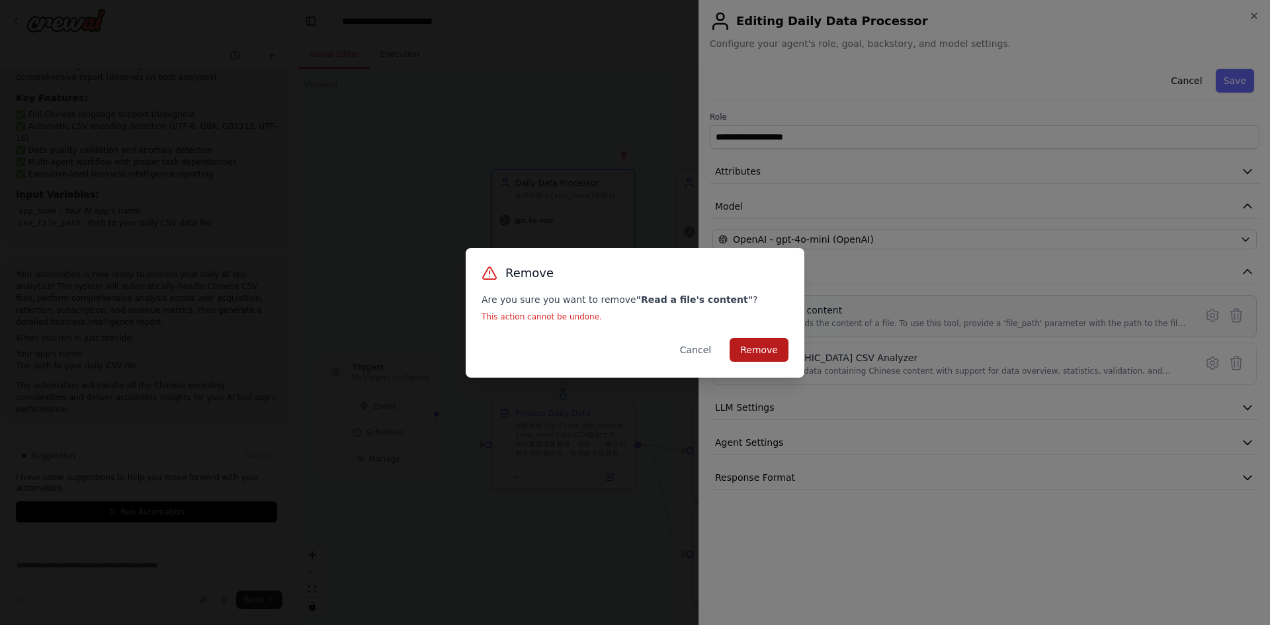
click at [773, 345] on button "Remove" at bounding box center [758, 350] width 59 height 24
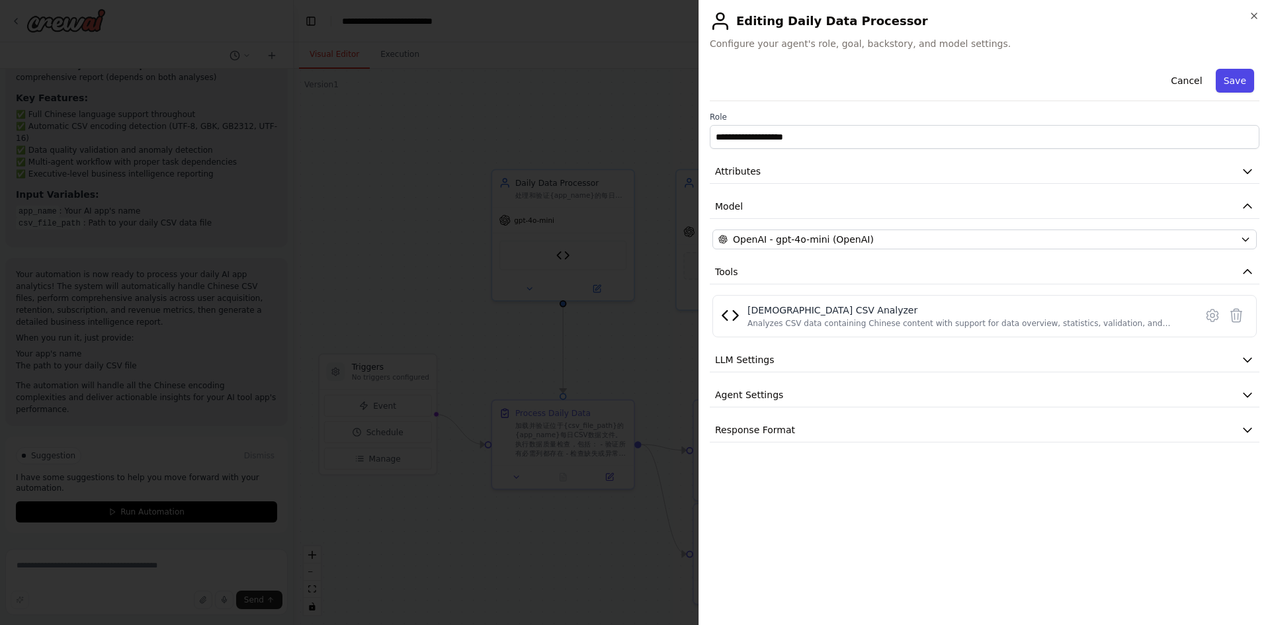
click at [1241, 83] on button "Save" at bounding box center [1235, 81] width 38 height 24
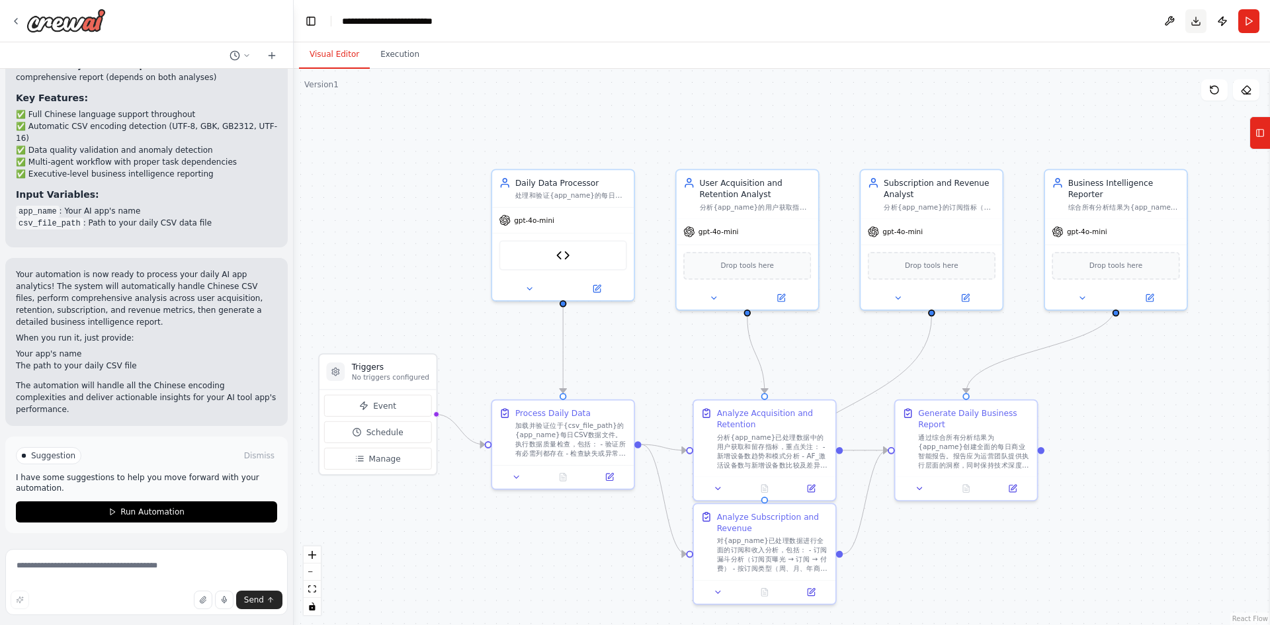
click at [1200, 21] on button "Download" at bounding box center [1195, 21] width 21 height 24
click at [91, 567] on textarea at bounding box center [146, 582] width 282 height 66
type textarea "*"
click at [576, 265] on div "[DEMOGRAPHIC_DATA] CSV Analyzer" at bounding box center [563, 253] width 128 height 30
click at [595, 287] on icon at bounding box center [597, 284] width 5 height 5
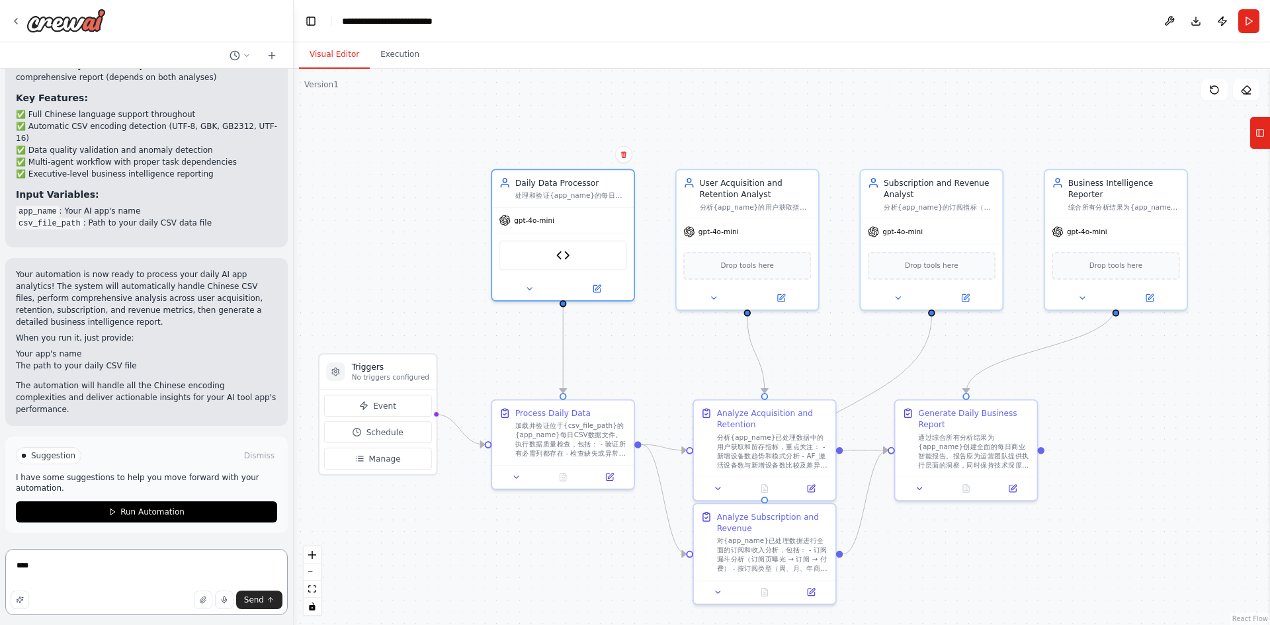
click at [97, 565] on textarea "****" at bounding box center [146, 582] width 282 height 66
paste textarea "**********"
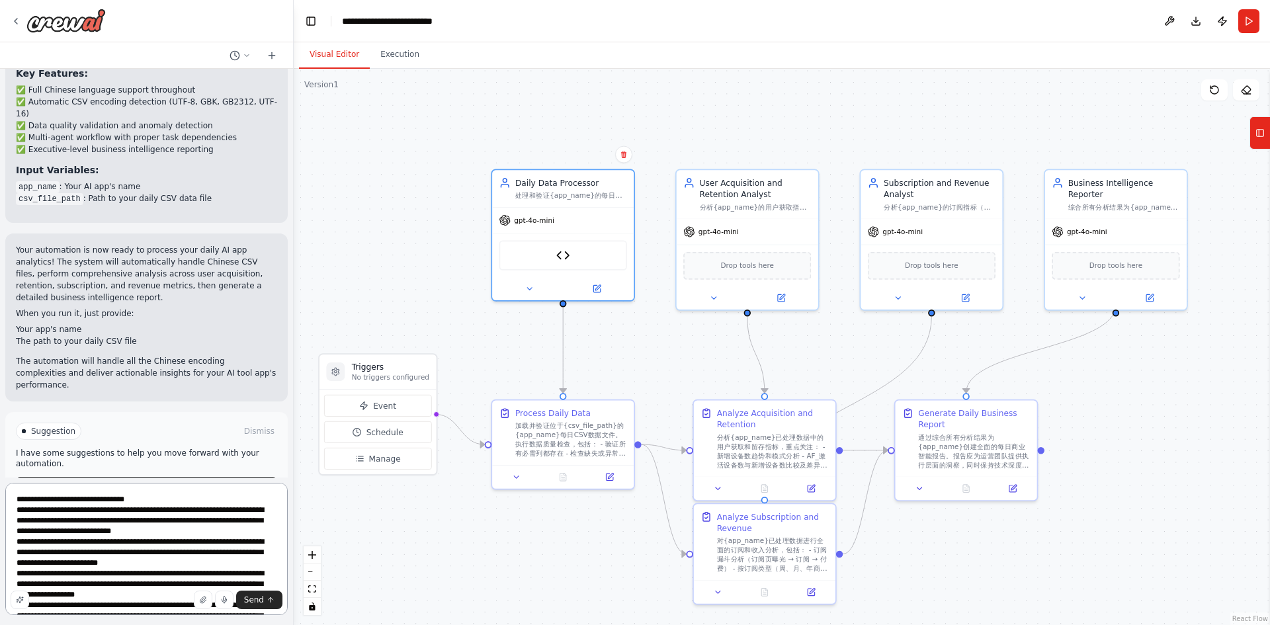
click at [14, 510] on textarea "**********" at bounding box center [146, 549] width 282 height 132
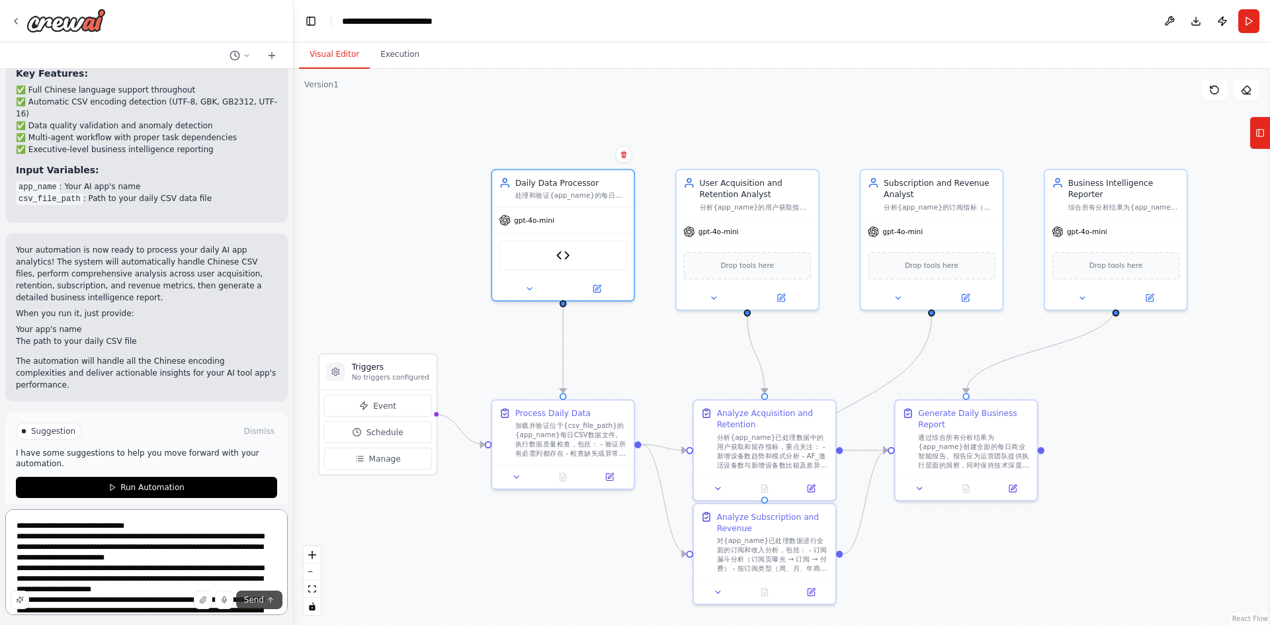
type textarea "**********"
click at [253, 598] on span "Send" at bounding box center [254, 600] width 20 height 11
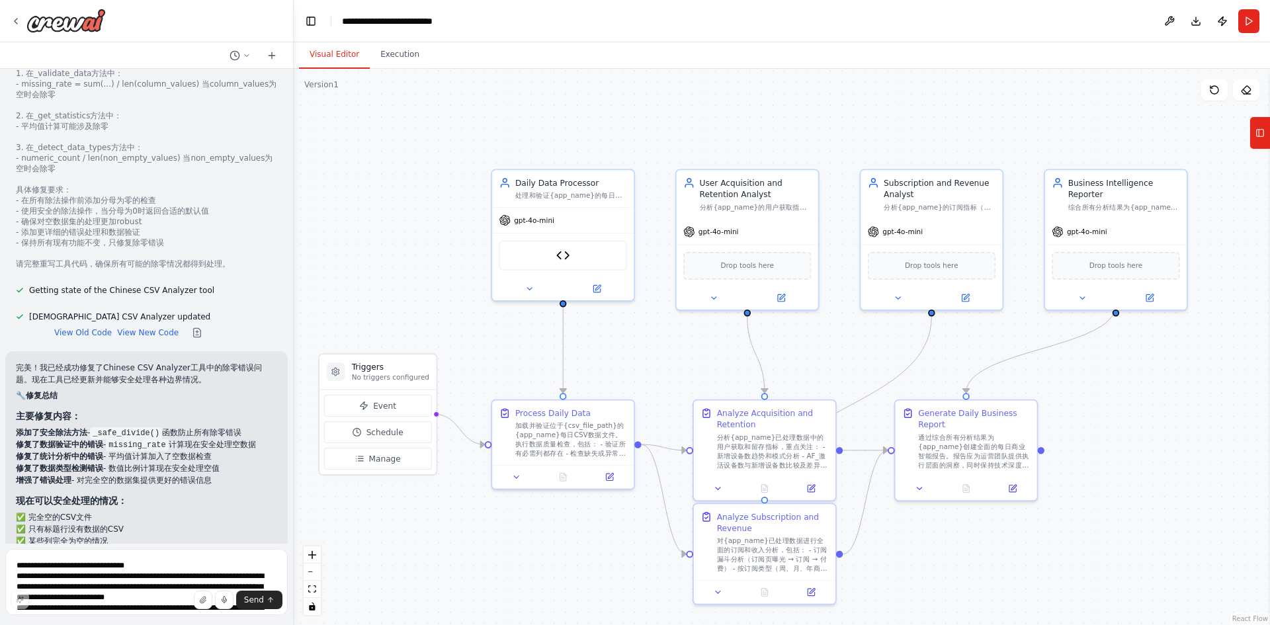
scroll to position [6690, 0]
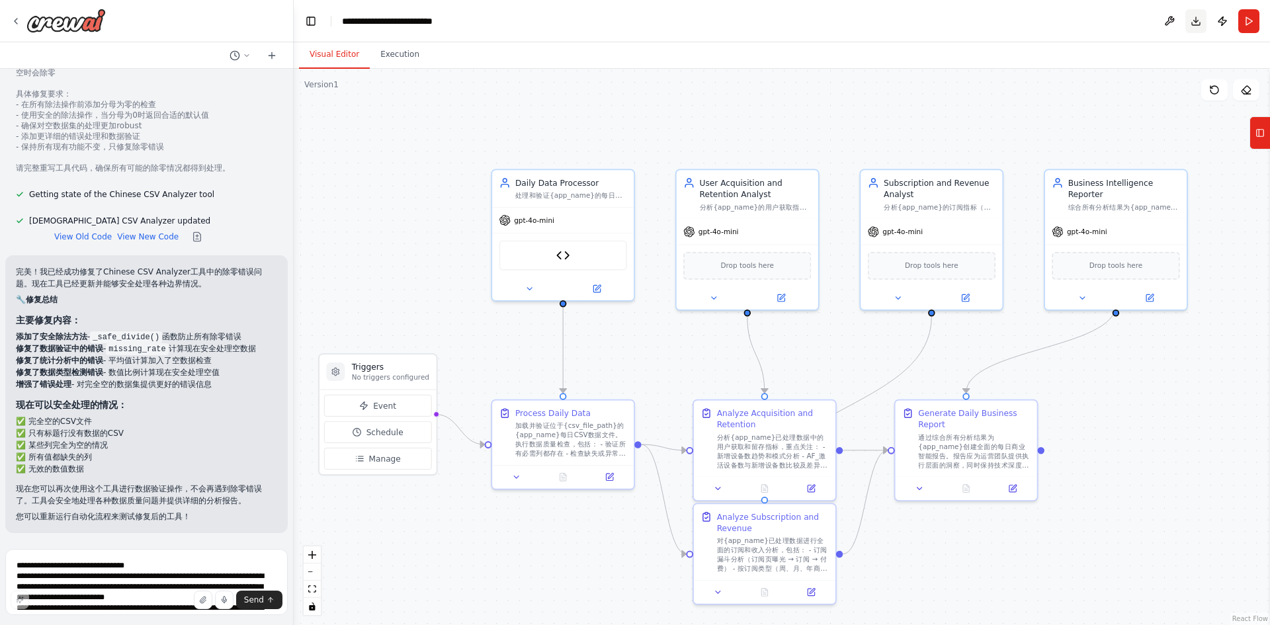
click at [1196, 25] on button "Download" at bounding box center [1195, 21] width 21 height 24
click at [98, 577] on textarea "**********" at bounding box center [146, 582] width 282 height 66
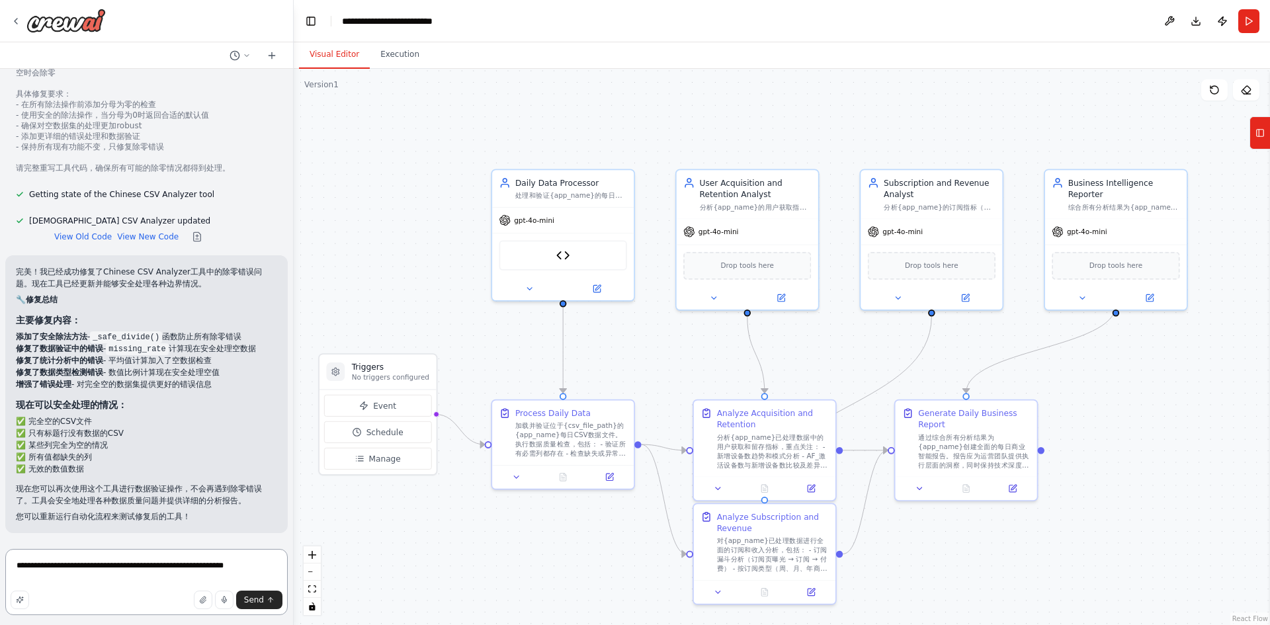
type textarea "**********"
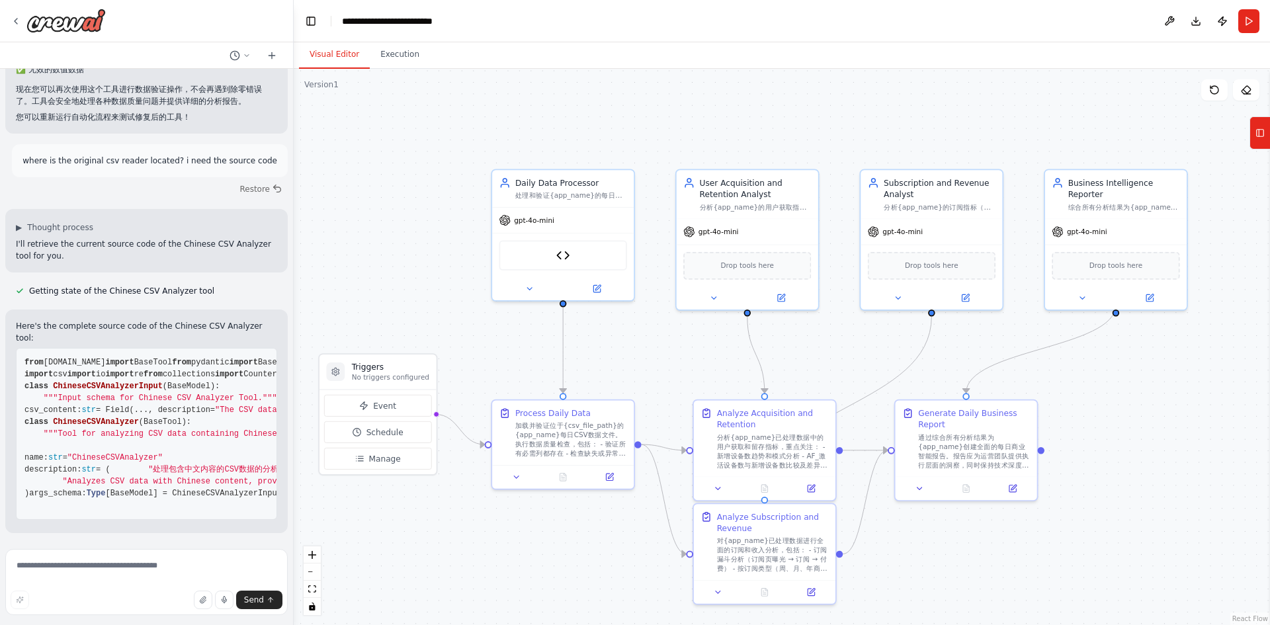
scroll to position [7242, 0]
click at [108, 565] on textarea at bounding box center [146, 582] width 282 height 66
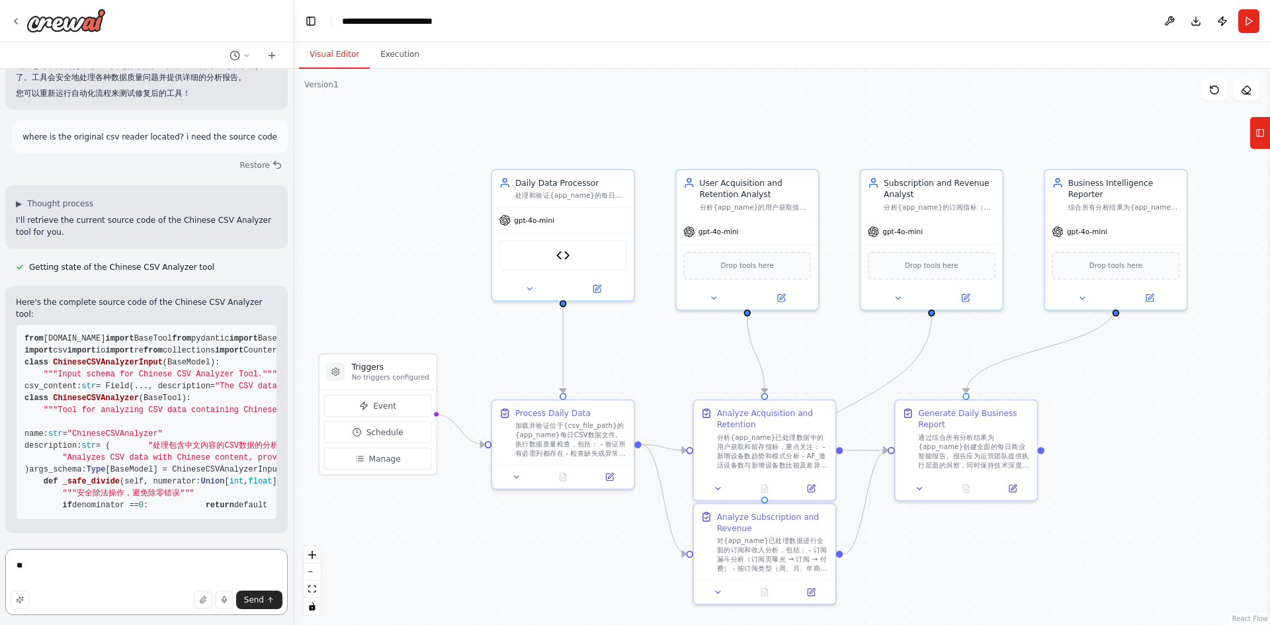
type textarea "*"
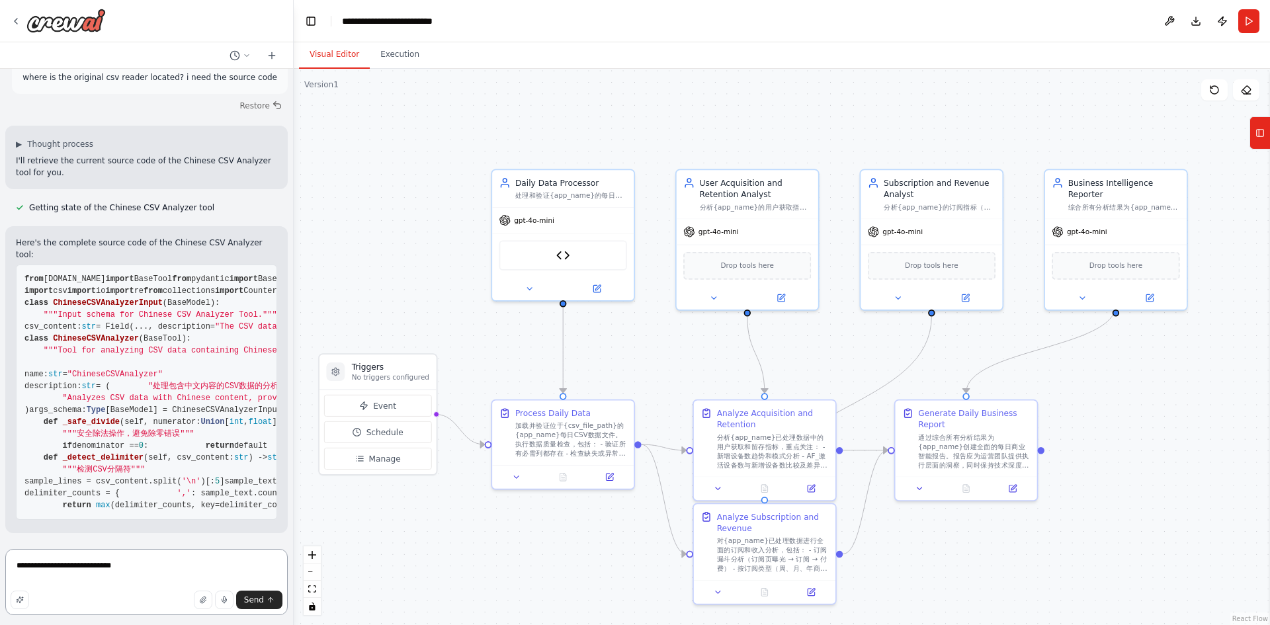
scroll to position [7480, 0]
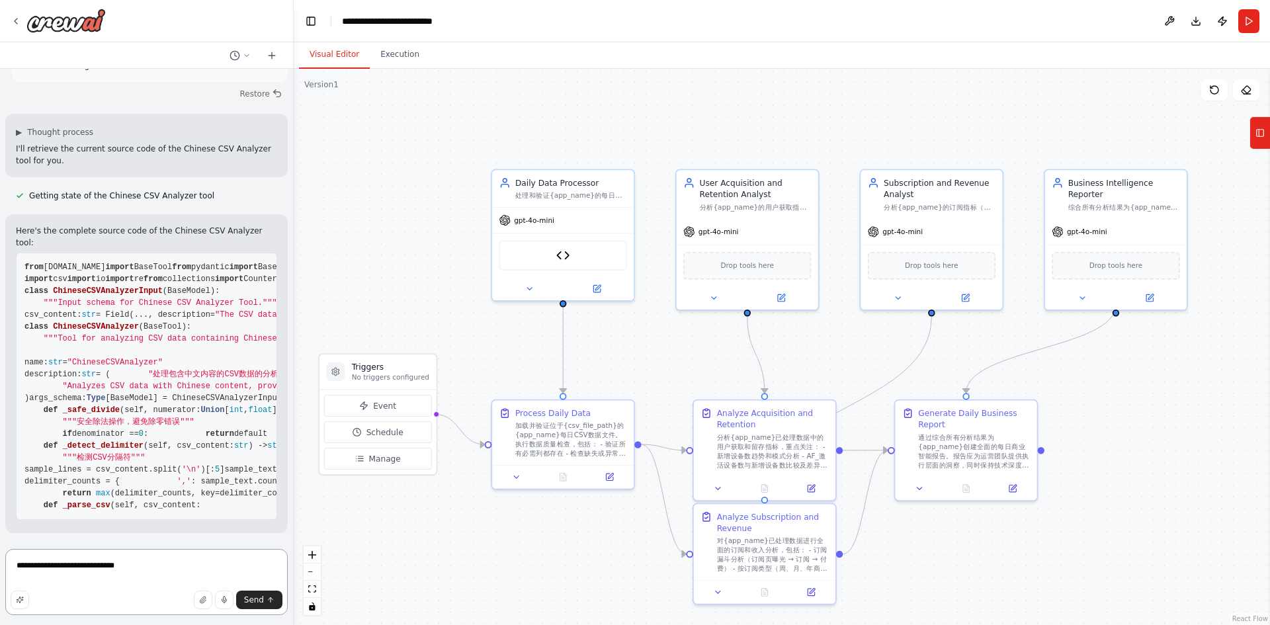
paste textarea "**********"
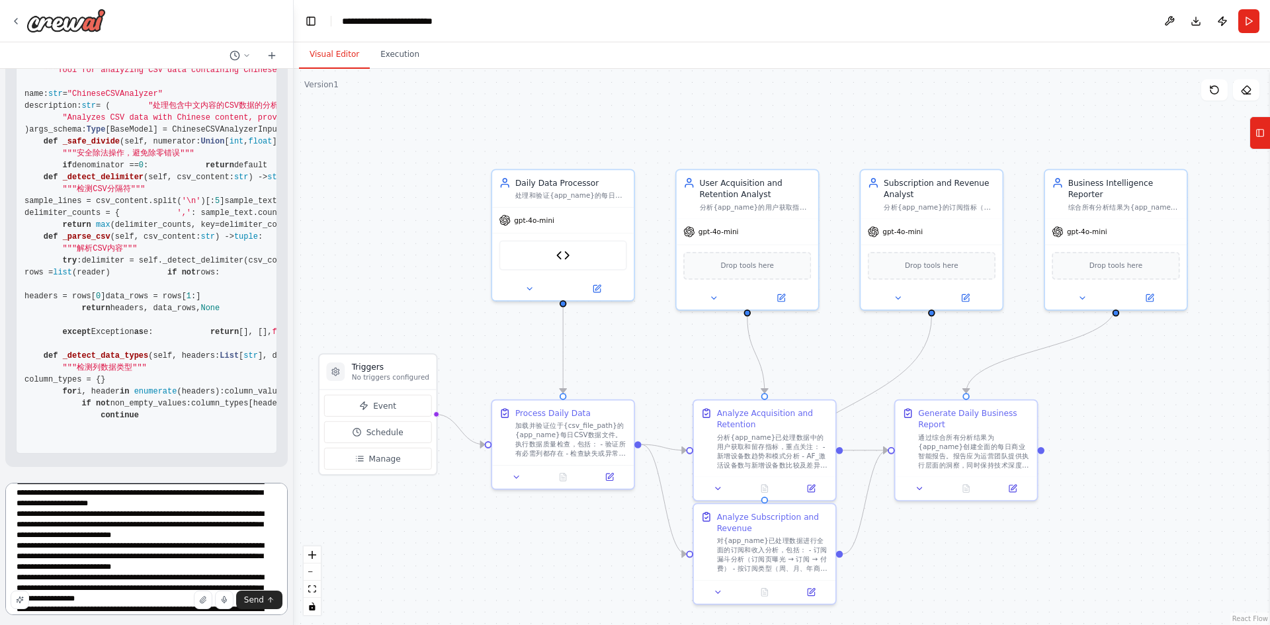
scroll to position [7915, 0]
type textarea "**********"
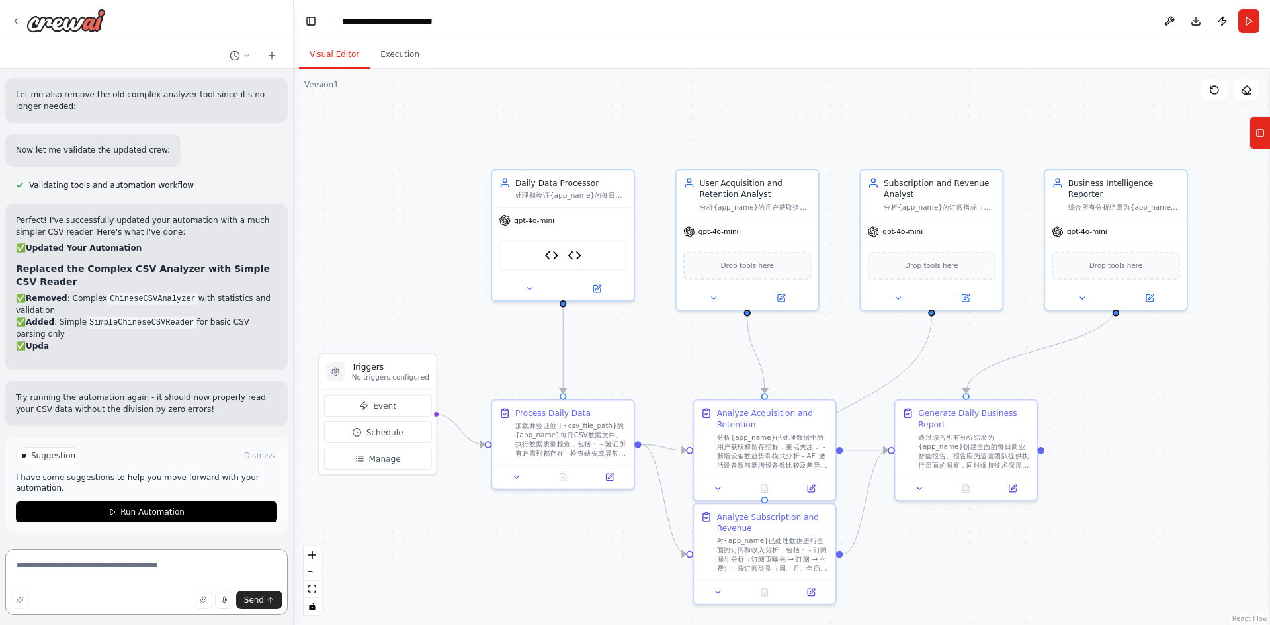
scroll to position [9867, 0]
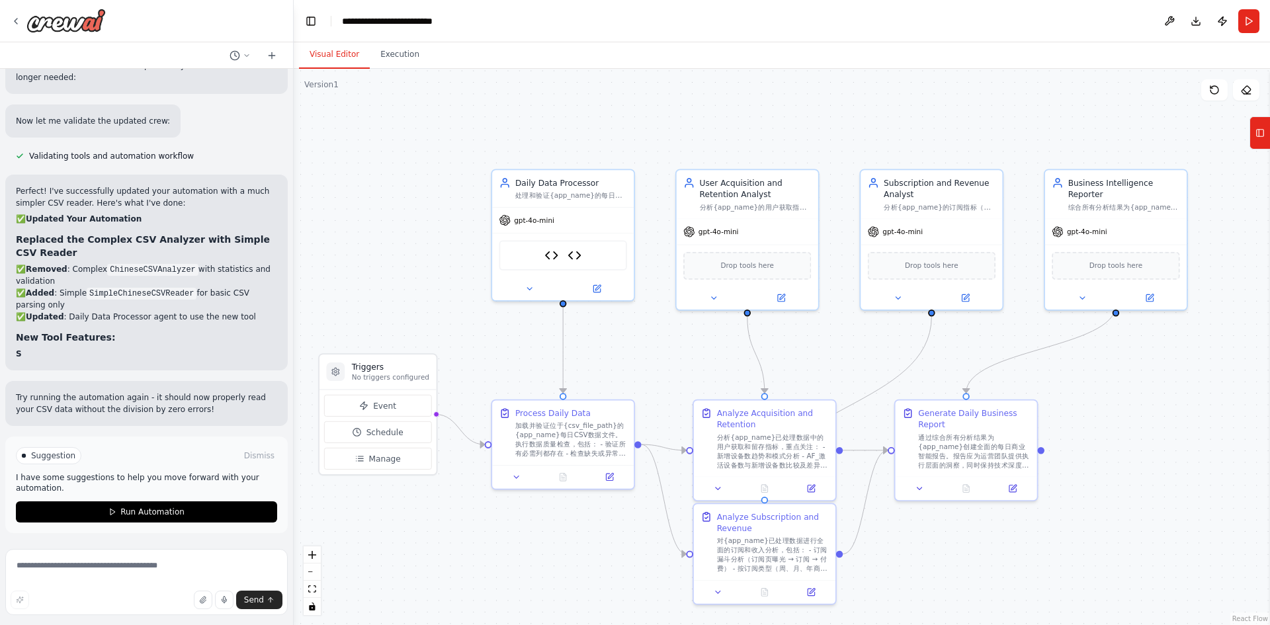
click at [1196, 21] on button "Download" at bounding box center [1195, 21] width 21 height 24
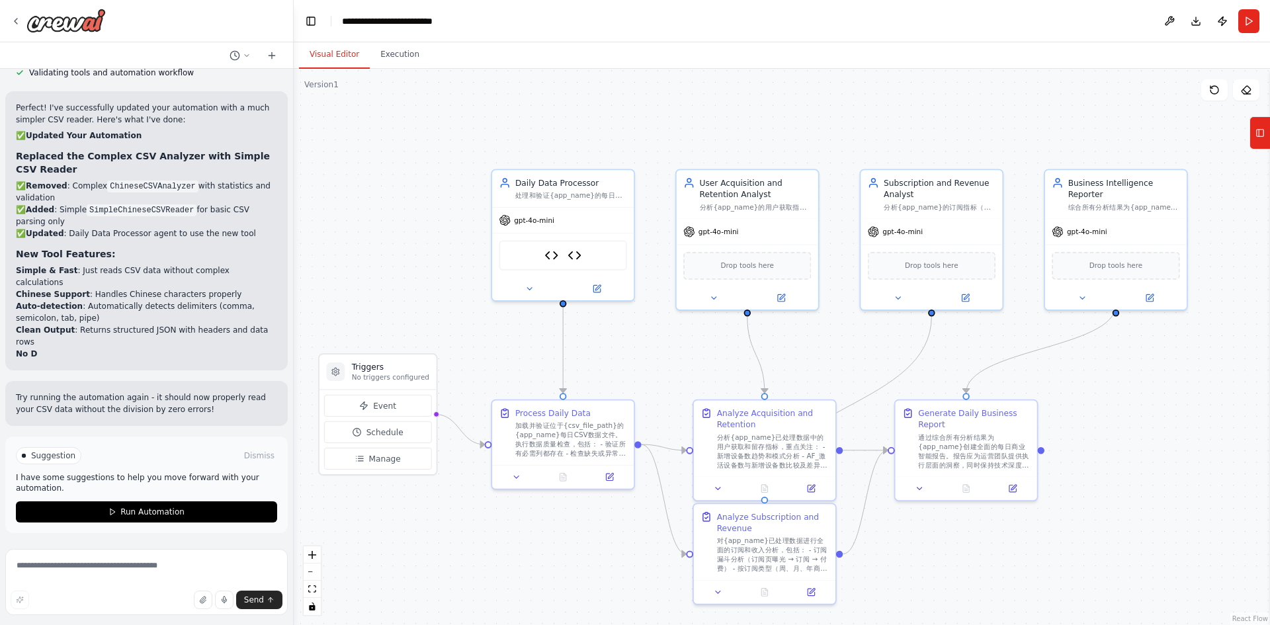
scroll to position [10039, 0]
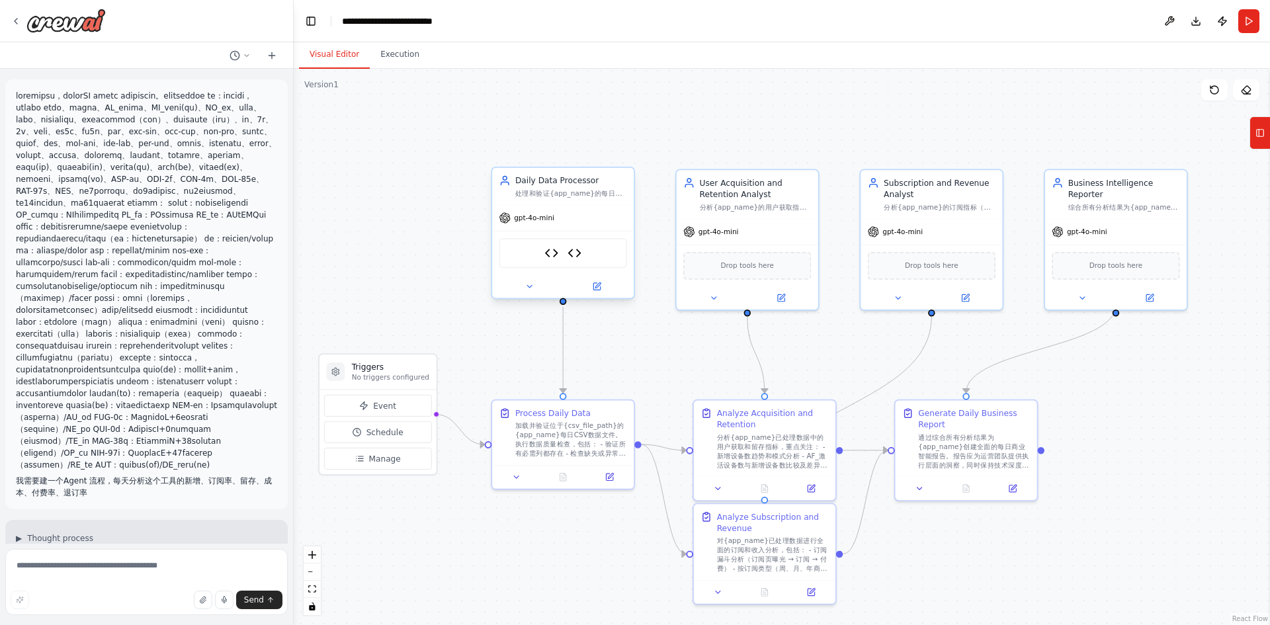
scroll to position [407, 0]
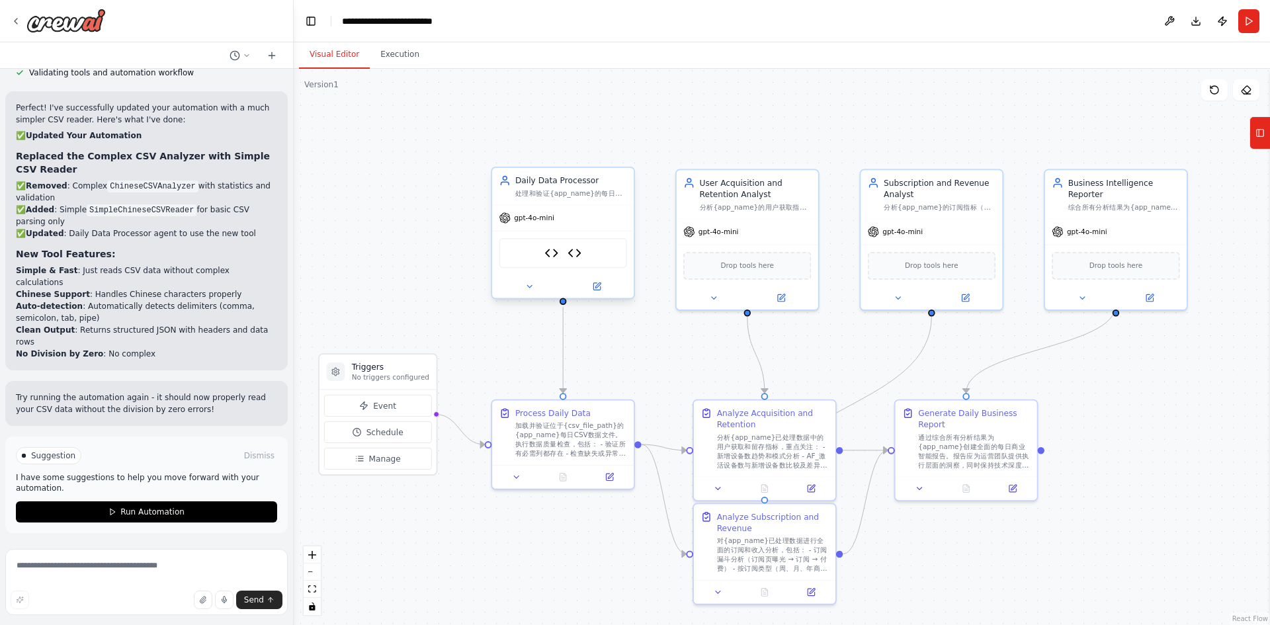
click at [559, 255] on div "[DEMOGRAPHIC_DATA] CSV Analyzer Simple Chinese CSV Reader" at bounding box center [563, 253] width 128 height 30
click at [598, 288] on icon at bounding box center [596, 286] width 7 height 7
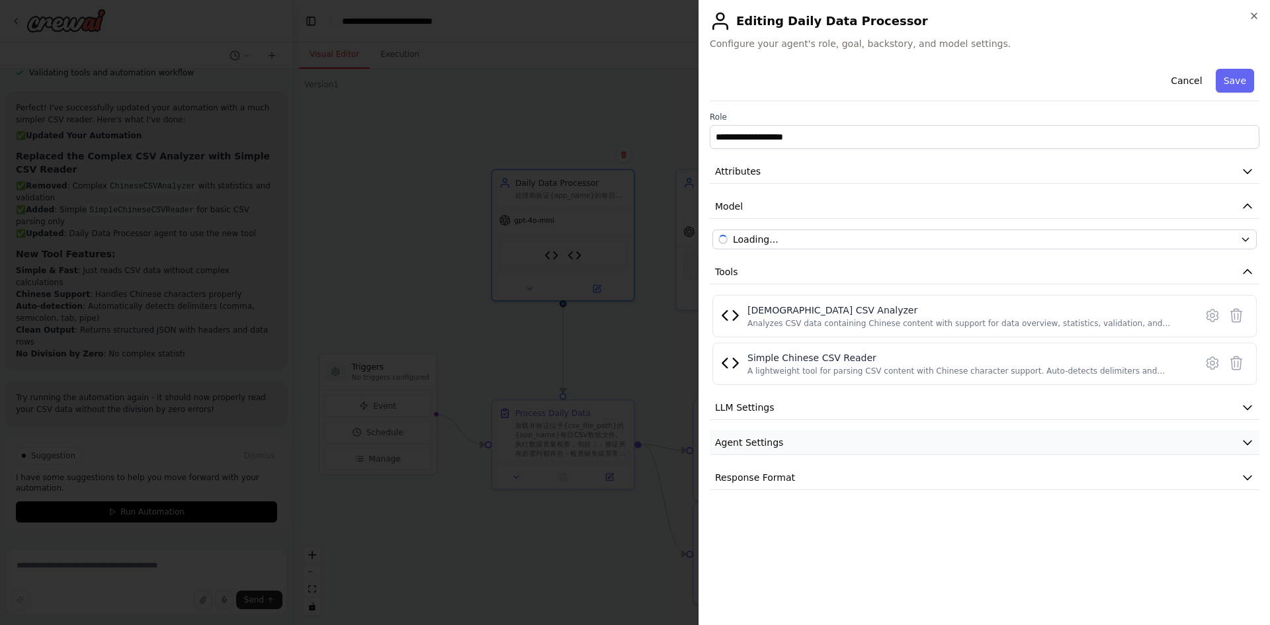
scroll to position [10051, 0]
click at [1238, 315] on icon at bounding box center [1236, 315] width 11 height 13
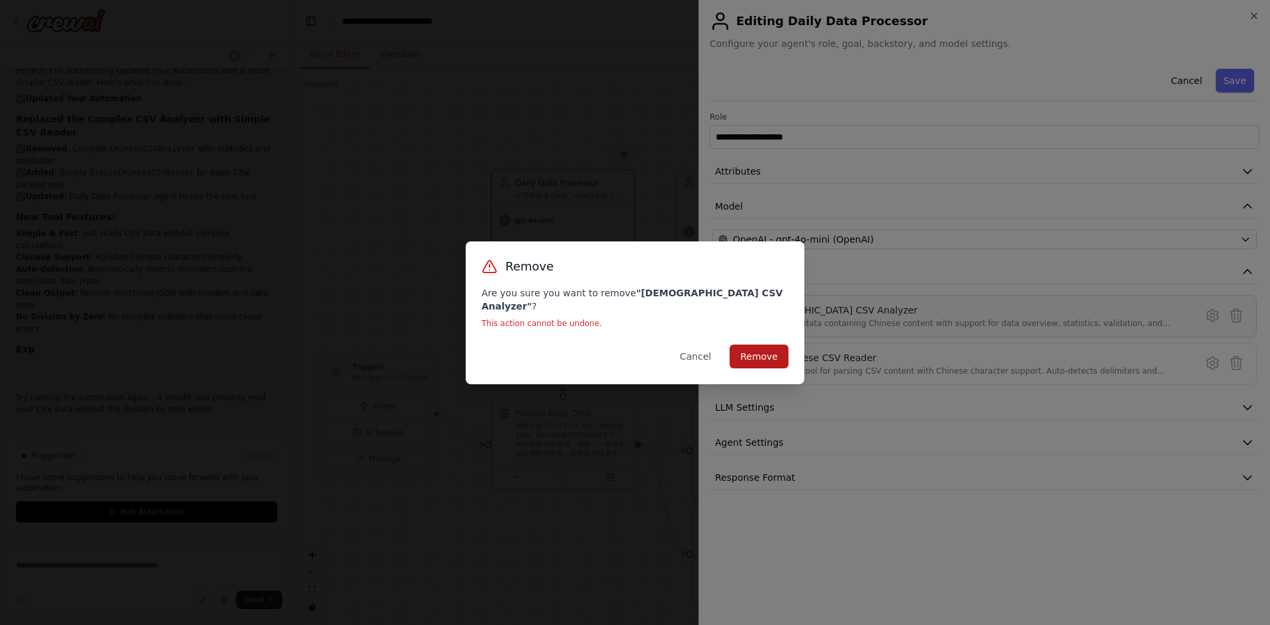
scroll to position [10076, 0]
click at [765, 352] on button "Remove" at bounding box center [758, 357] width 59 height 24
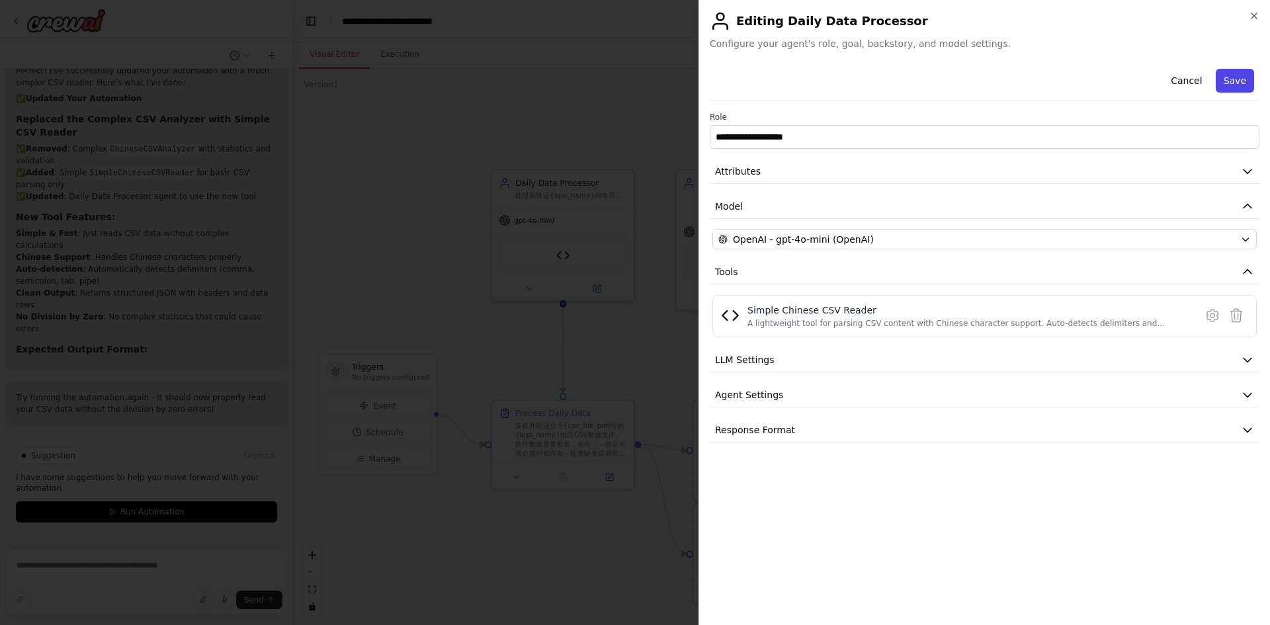
click at [1243, 79] on button "Save" at bounding box center [1235, 81] width 38 height 24
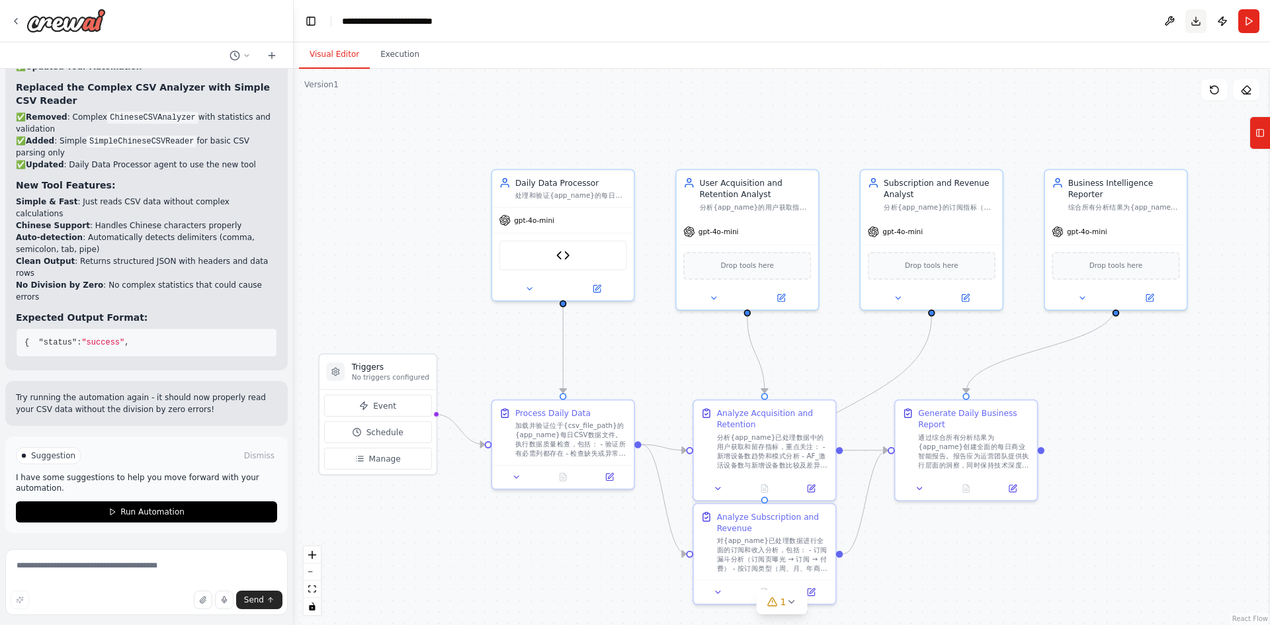
click at [1199, 22] on button "Download" at bounding box center [1195, 21] width 21 height 24
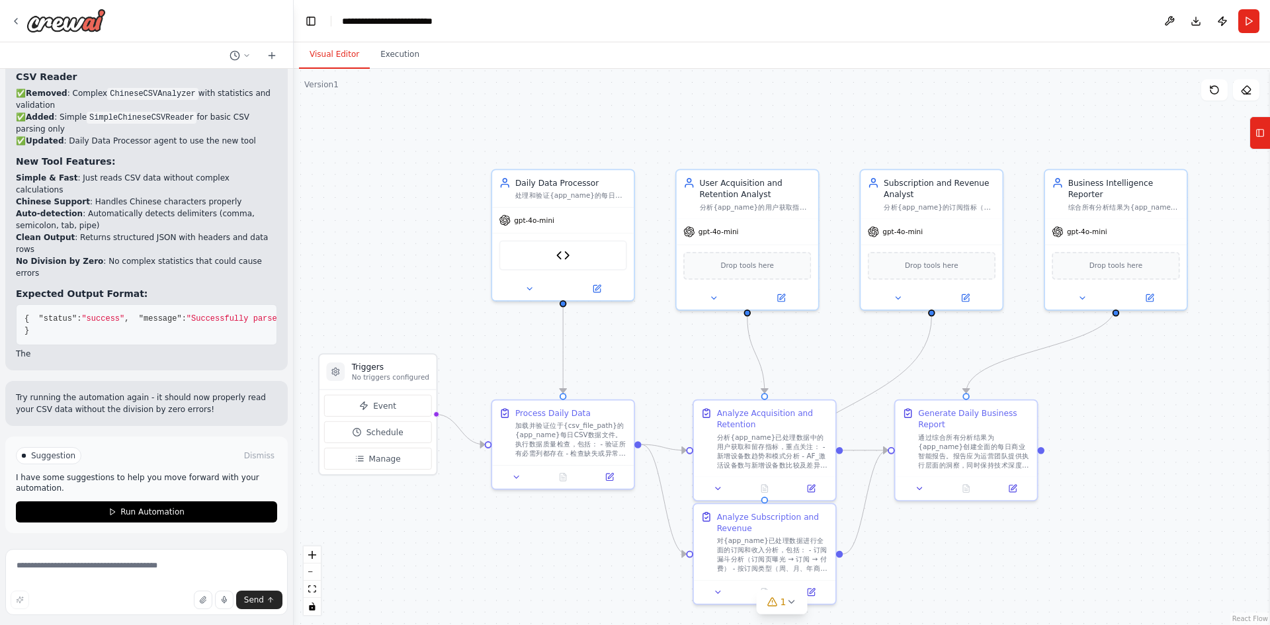
scroll to position [10287, 0]
